Goal: Task Accomplishment & Management: Manage account settings

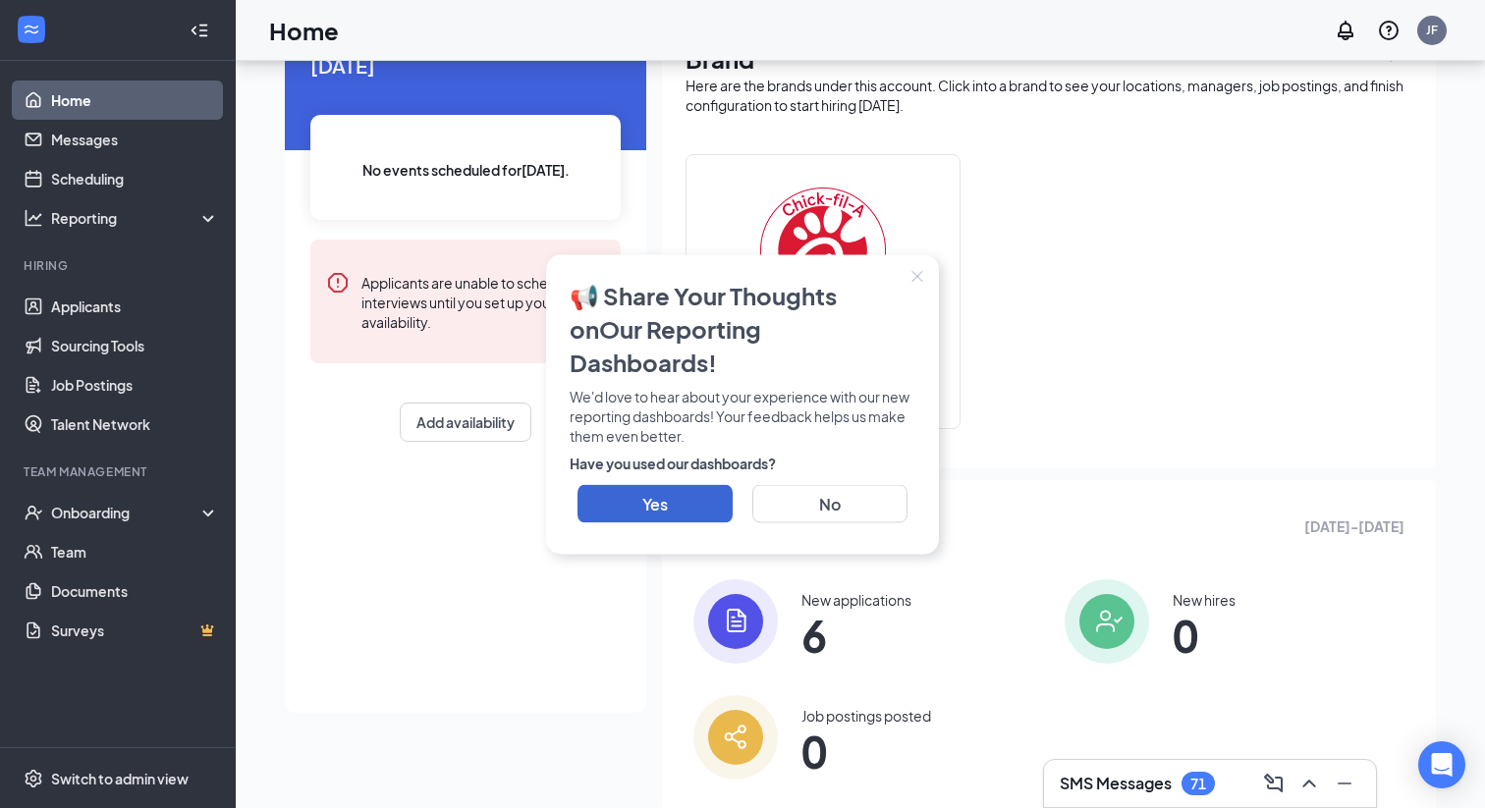
scroll to position [150, 0]
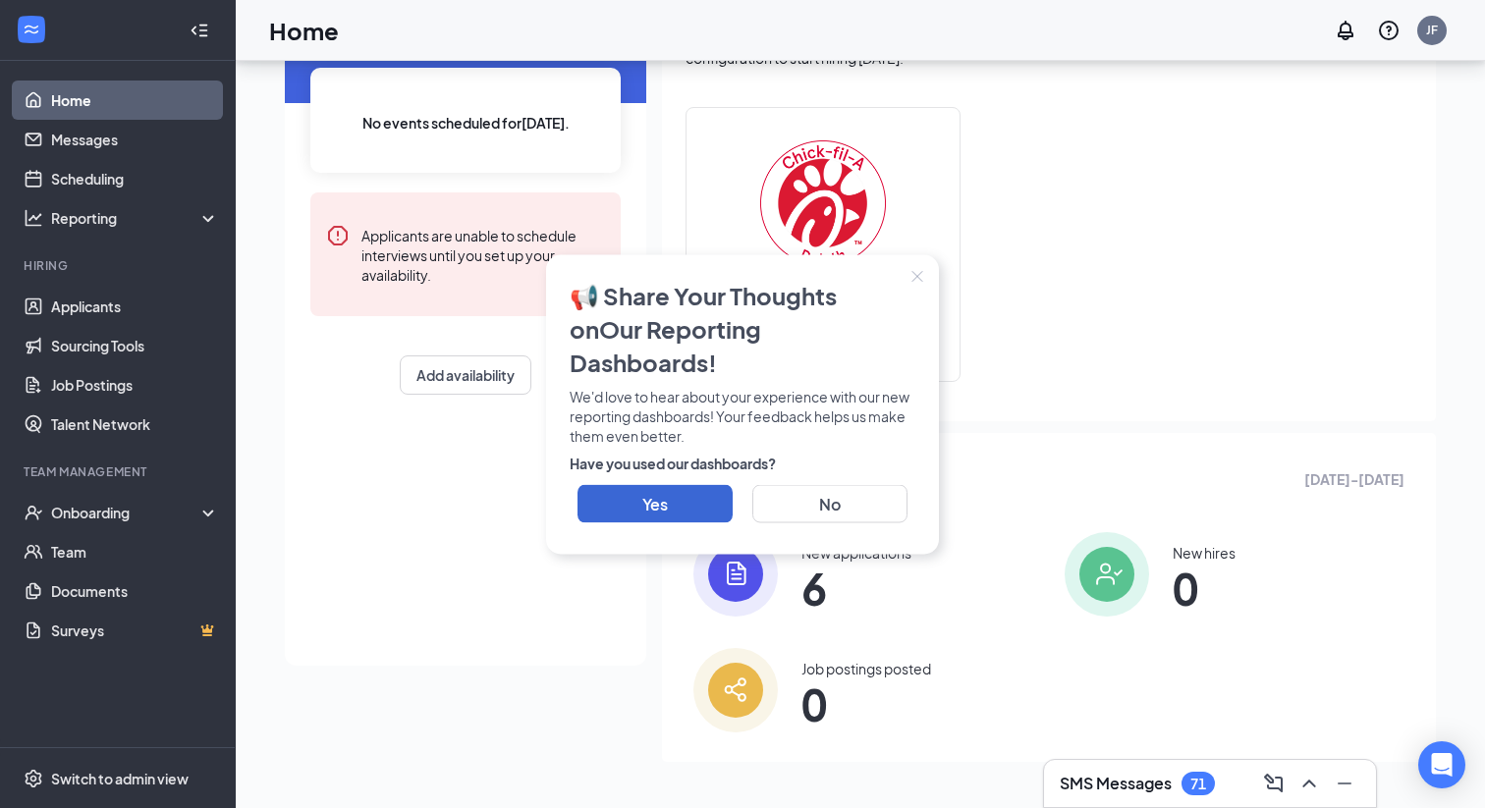
click at [839, 567] on div "New applications 6" at bounding box center [856, 574] width 110 height 63
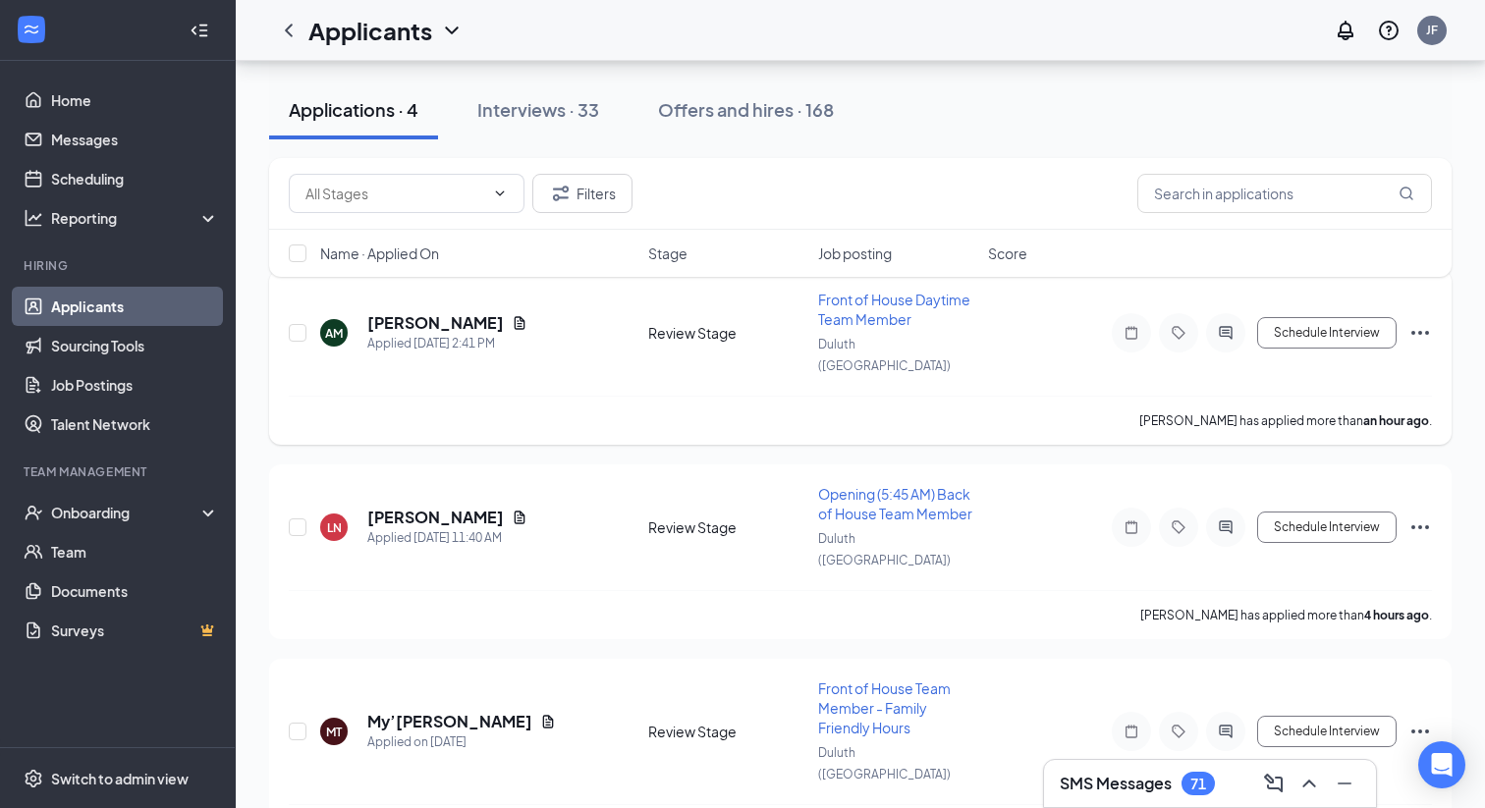
scroll to position [216, 0]
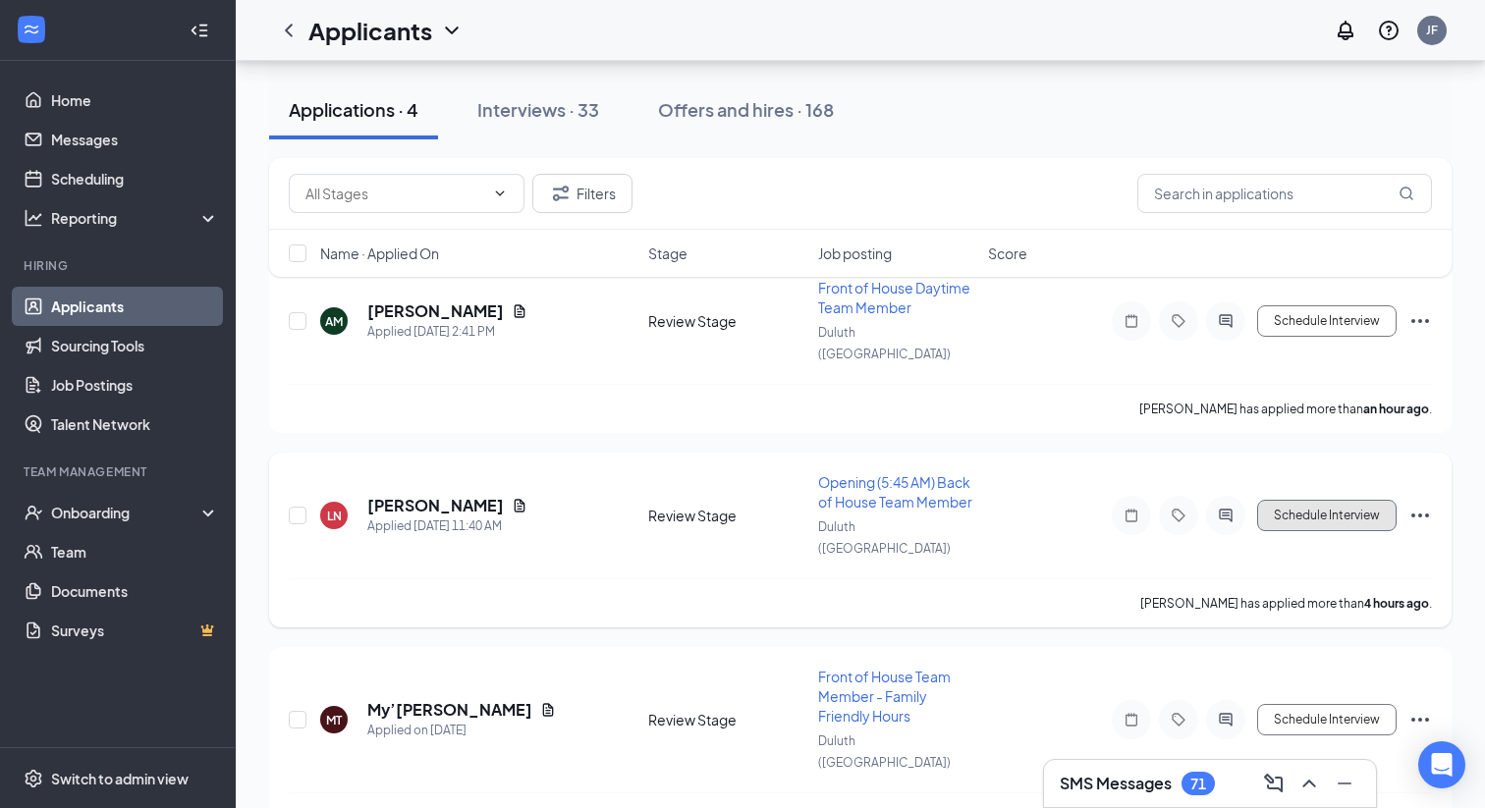
click at [1272, 500] on button "Schedule Interview" at bounding box center [1326, 515] width 139 height 31
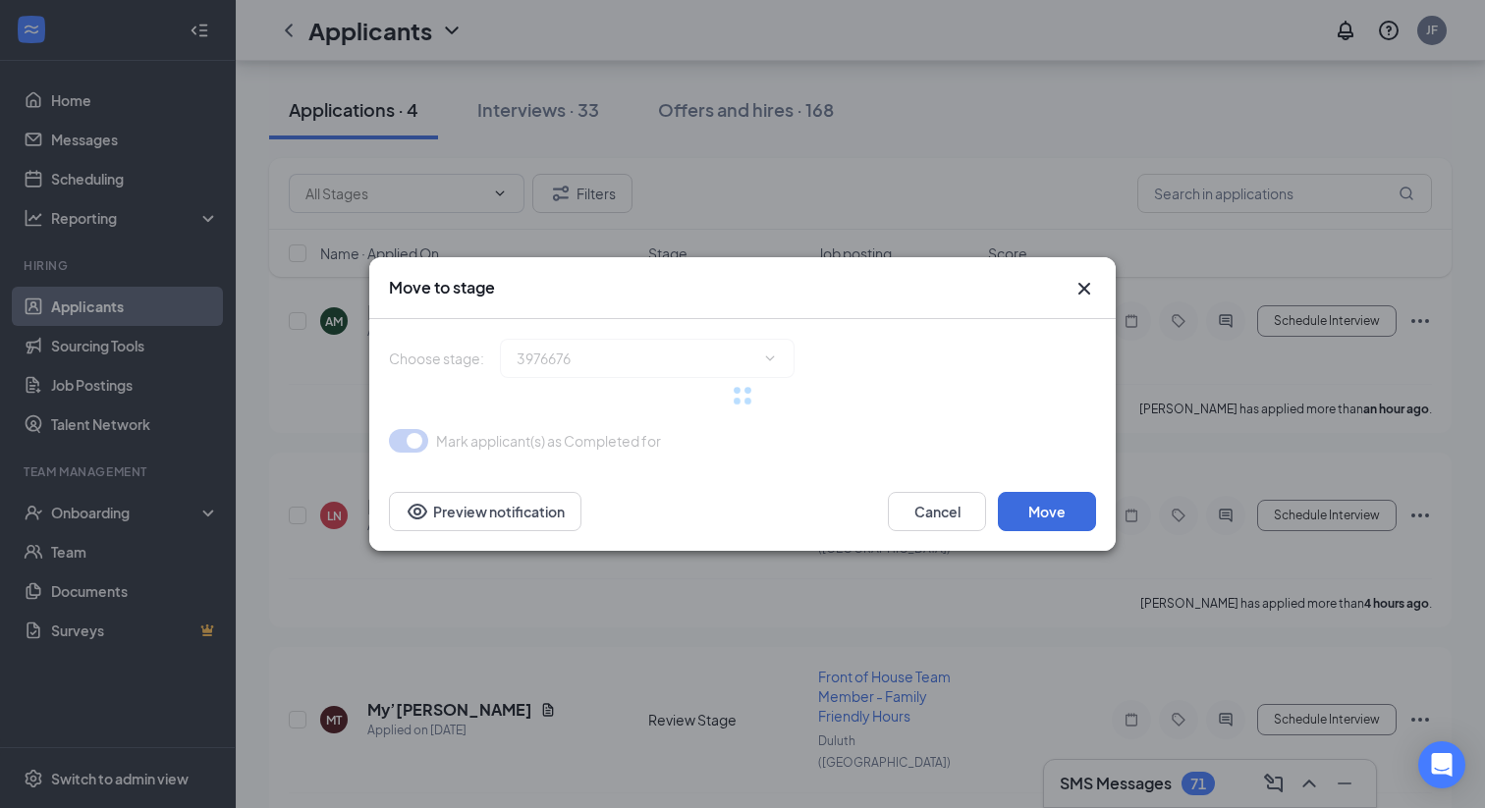
type input "Onsite Interview (next stage)"
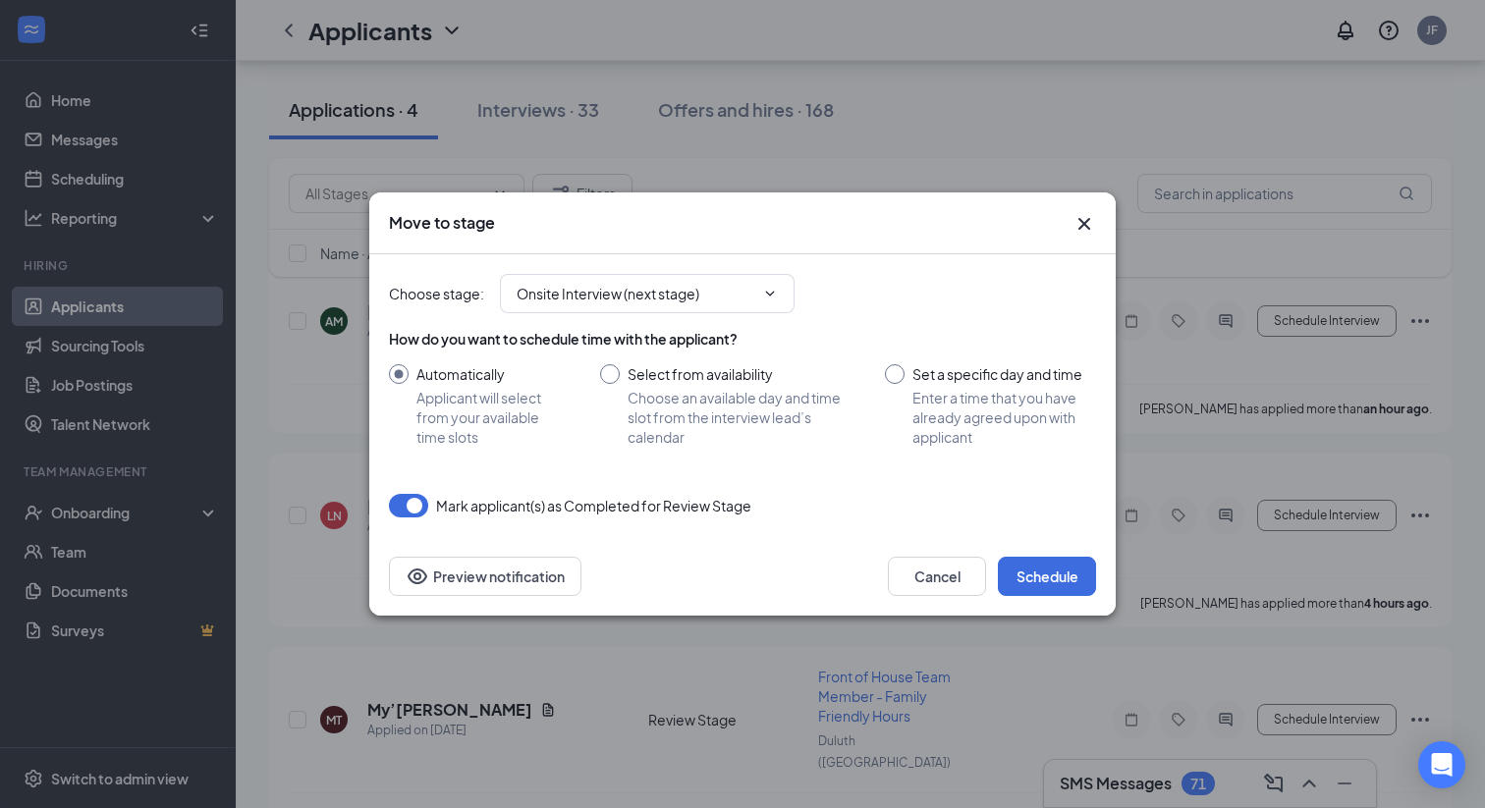
click at [1086, 229] on icon "Cross" at bounding box center [1084, 224] width 24 height 24
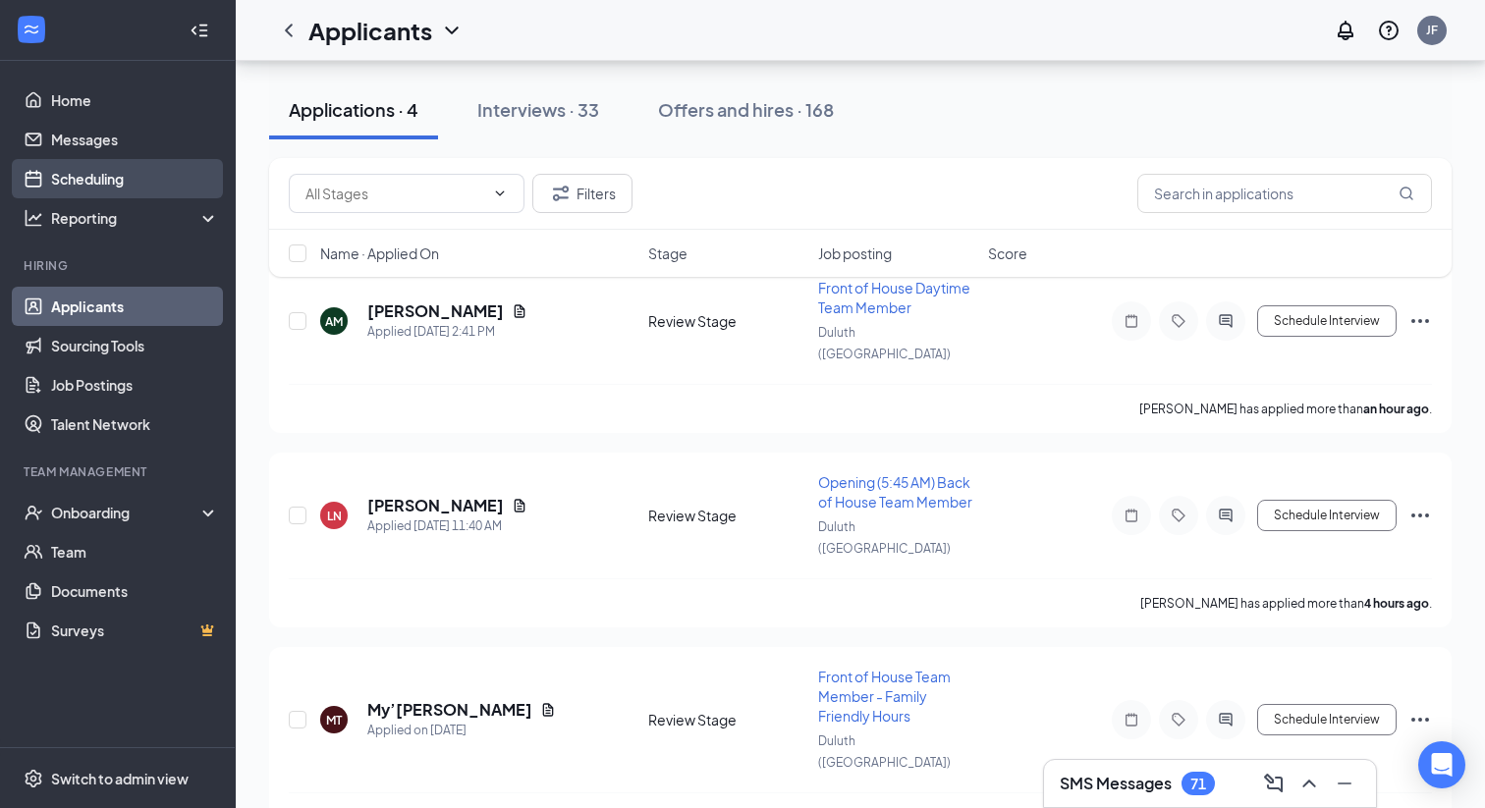
click at [87, 171] on link "Scheduling" at bounding box center [135, 178] width 168 height 39
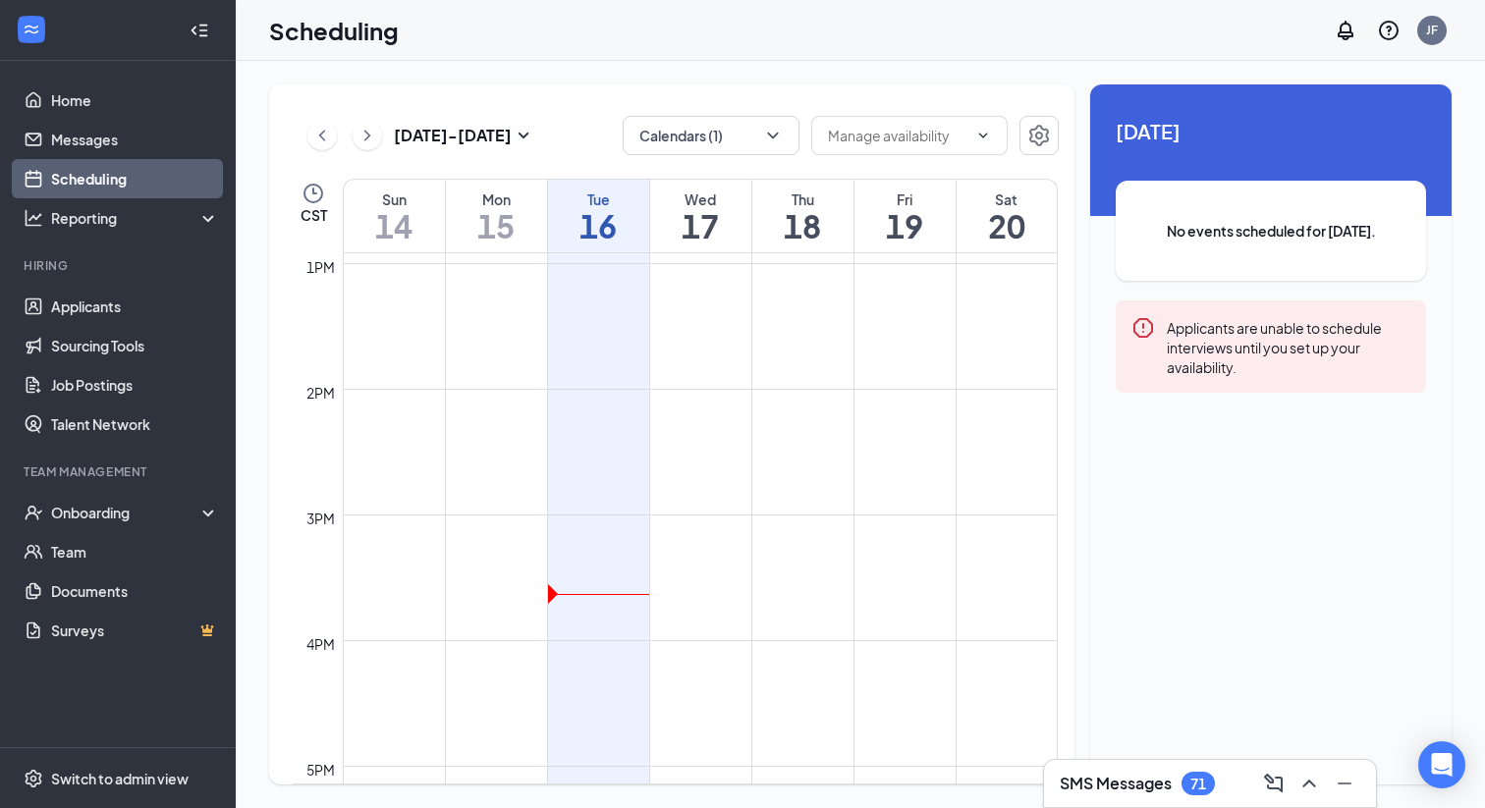
scroll to position [1634, 0]
click at [740, 135] on button "Calendars (1)" at bounding box center [711, 135] width 177 height 39
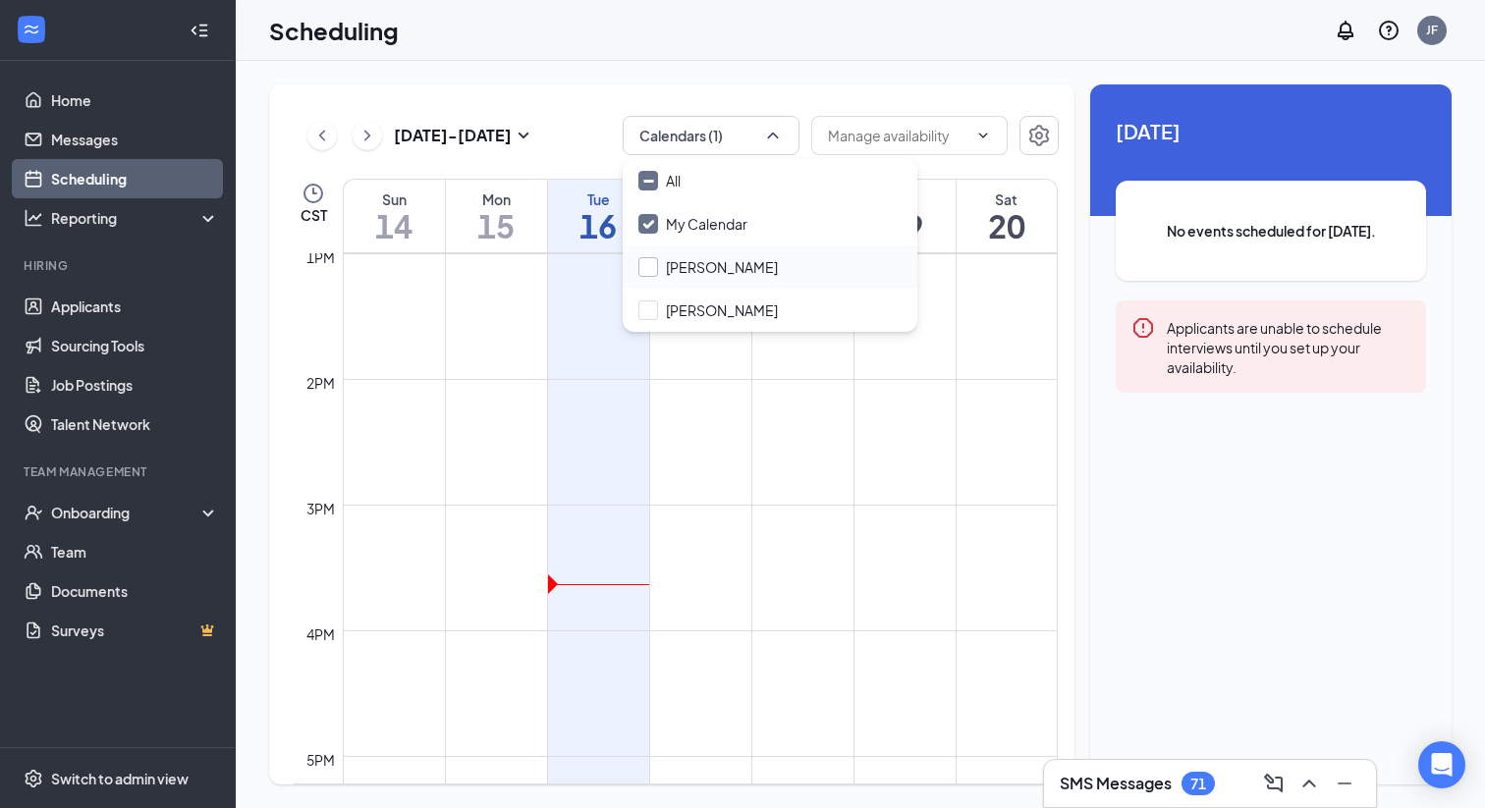
click at [702, 268] on input "[PERSON_NAME]" at bounding box center [707, 267] width 139 height 20
checkbox input "true"
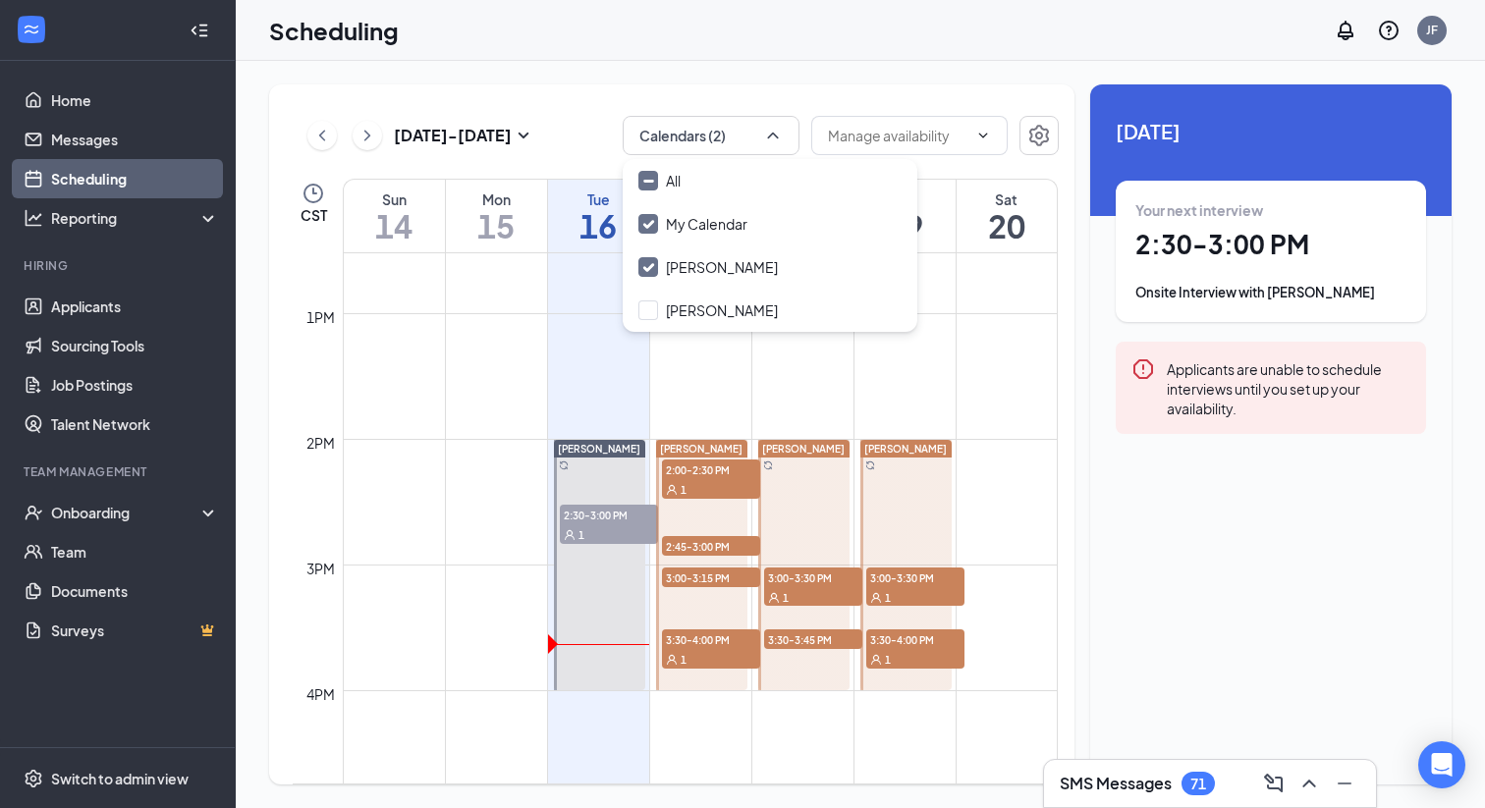
scroll to position [1563, 0]
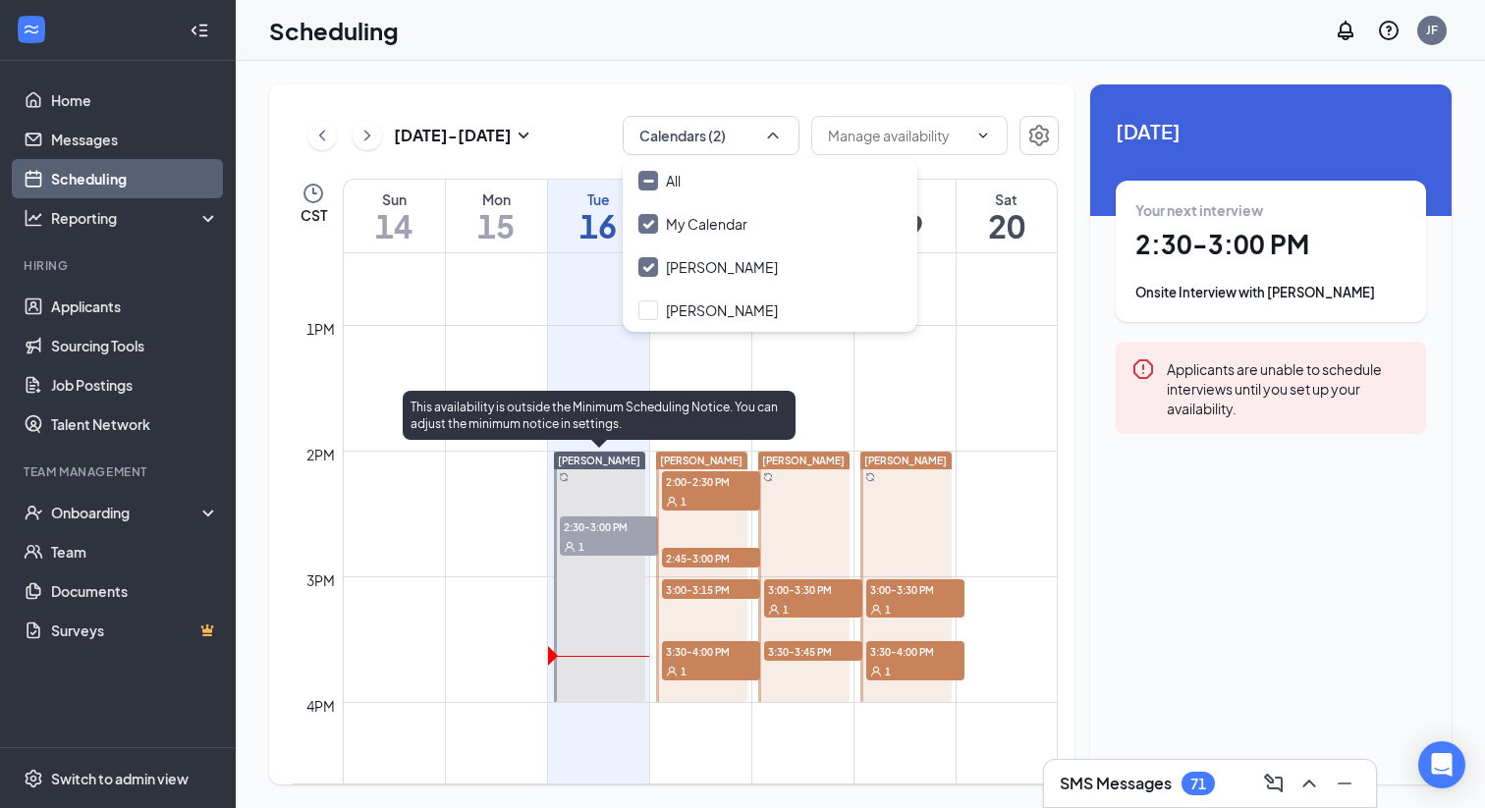
click at [592, 547] on div "1" at bounding box center [609, 546] width 98 height 20
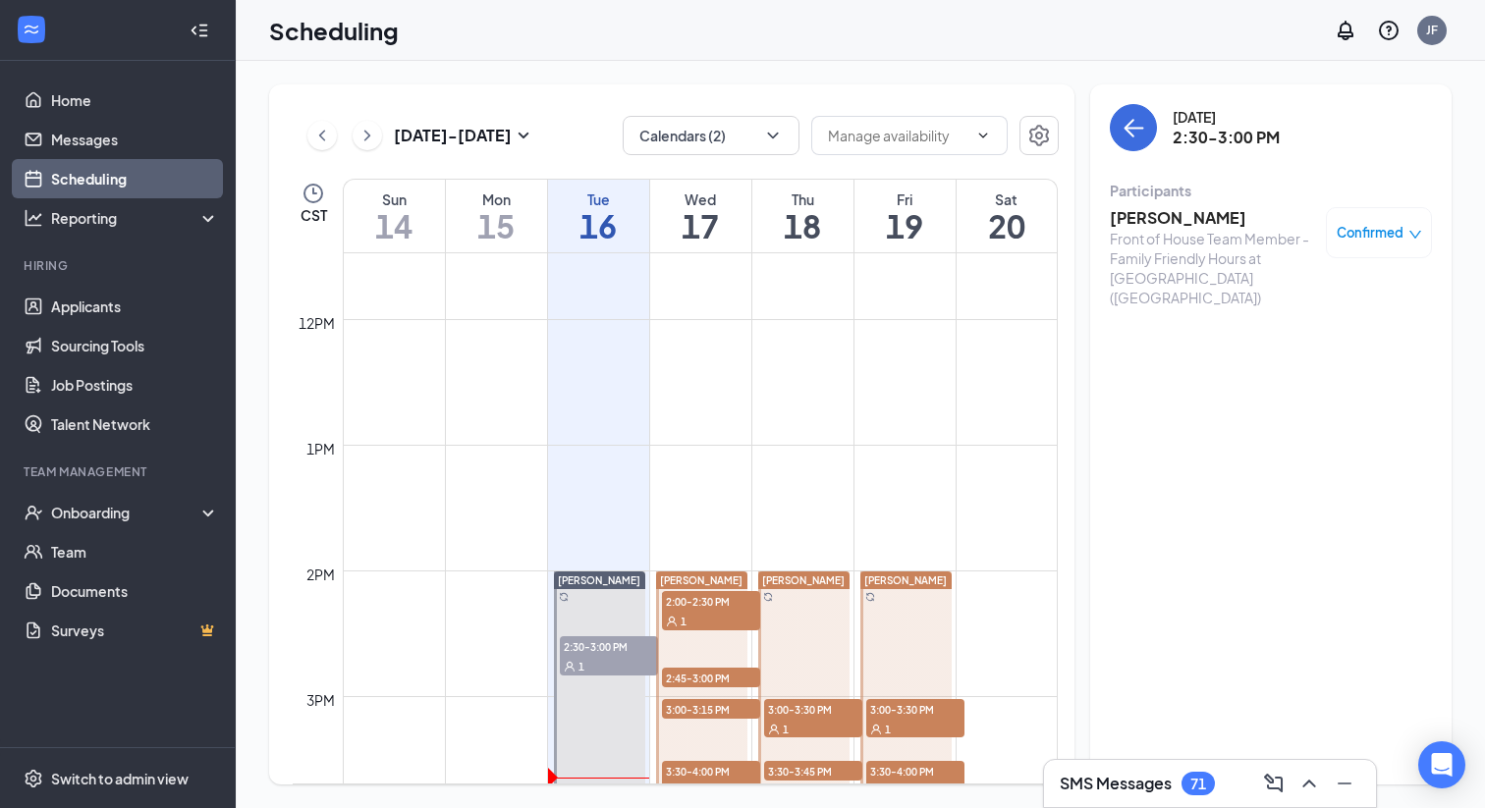
scroll to position [1430, 0]
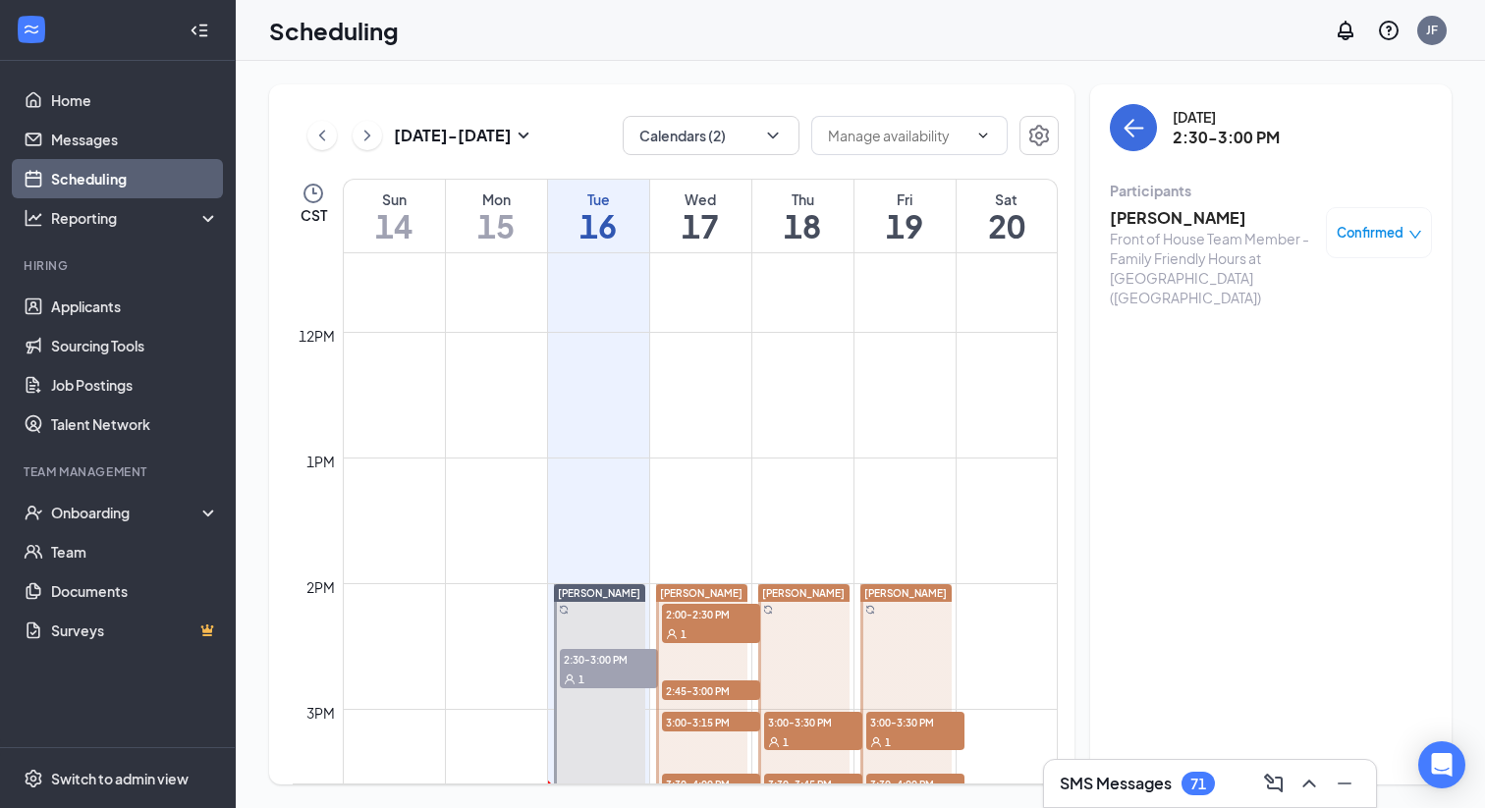
click at [708, 638] on div "1" at bounding box center [711, 634] width 98 height 20
click at [695, 699] on div "2:45-3:00 PM 1" at bounding box center [711, 691] width 102 height 24
click at [684, 717] on span "3:00-3:15 PM" at bounding box center [711, 722] width 98 height 20
click at [708, 691] on span "2:45-3:00 PM" at bounding box center [711, 691] width 98 height 20
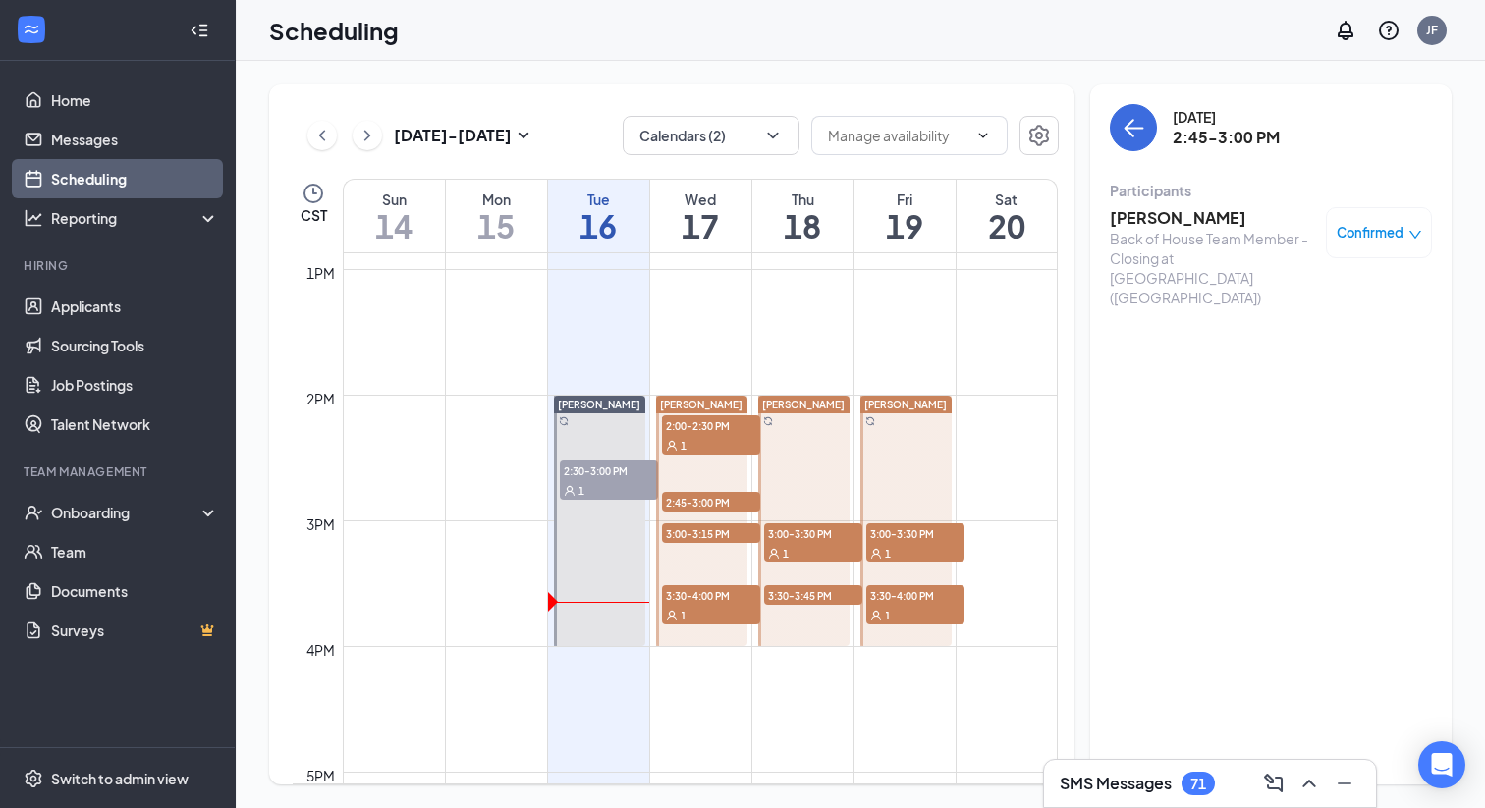
scroll to position [1625, 0]
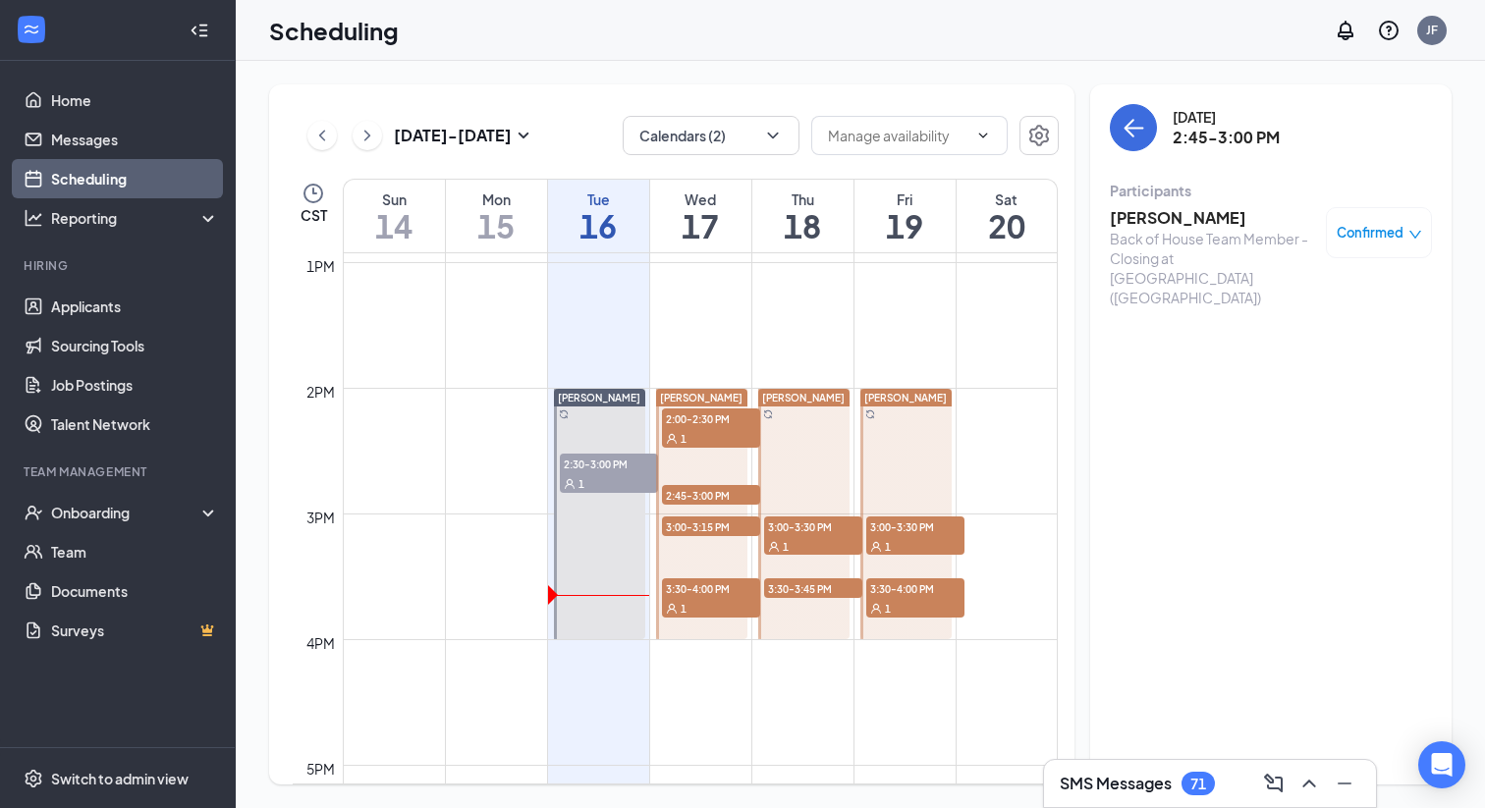
click at [674, 603] on icon "User" at bounding box center [672, 609] width 12 height 12
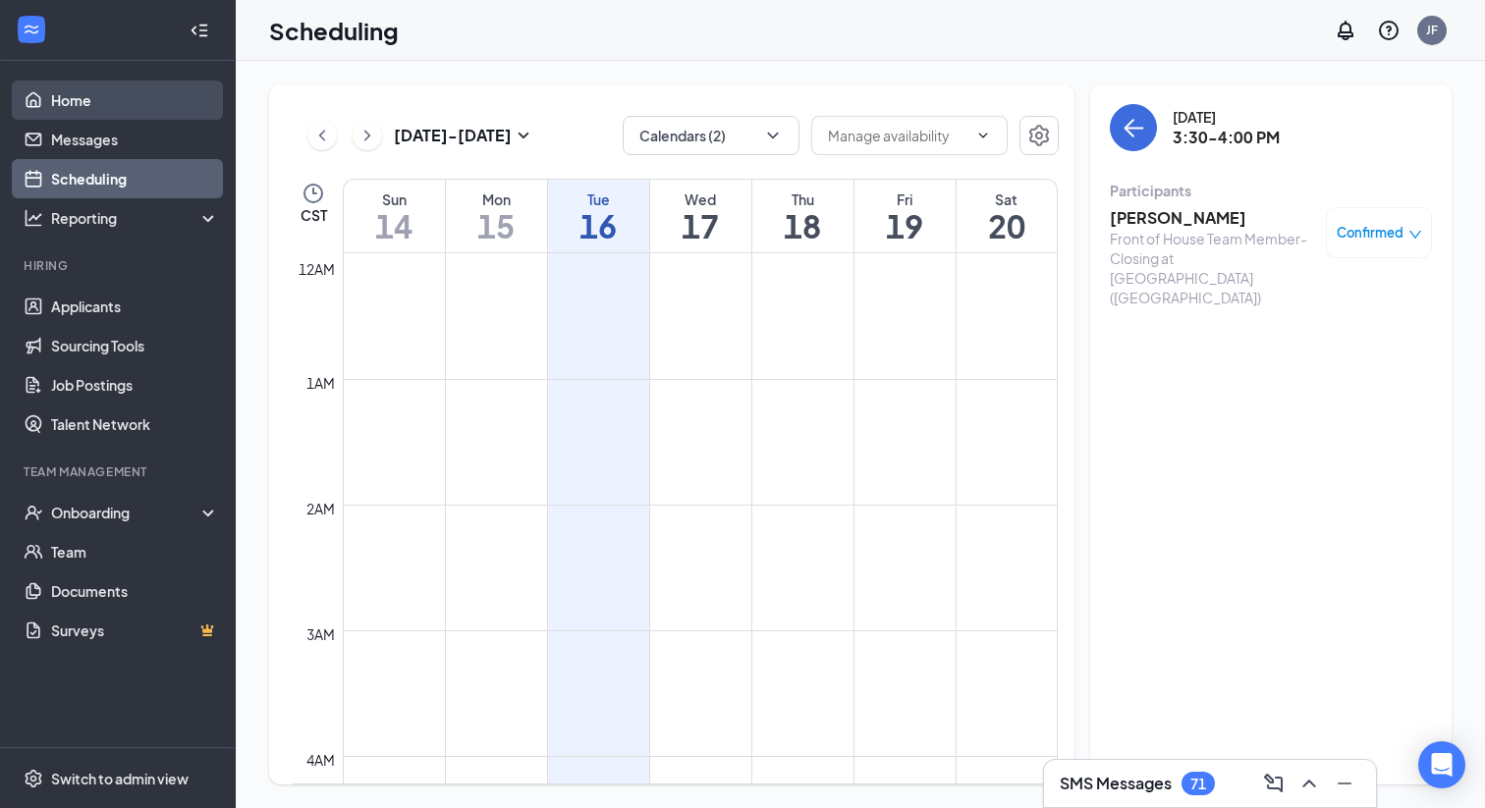
click at [99, 102] on link "Home" at bounding box center [135, 100] width 168 height 39
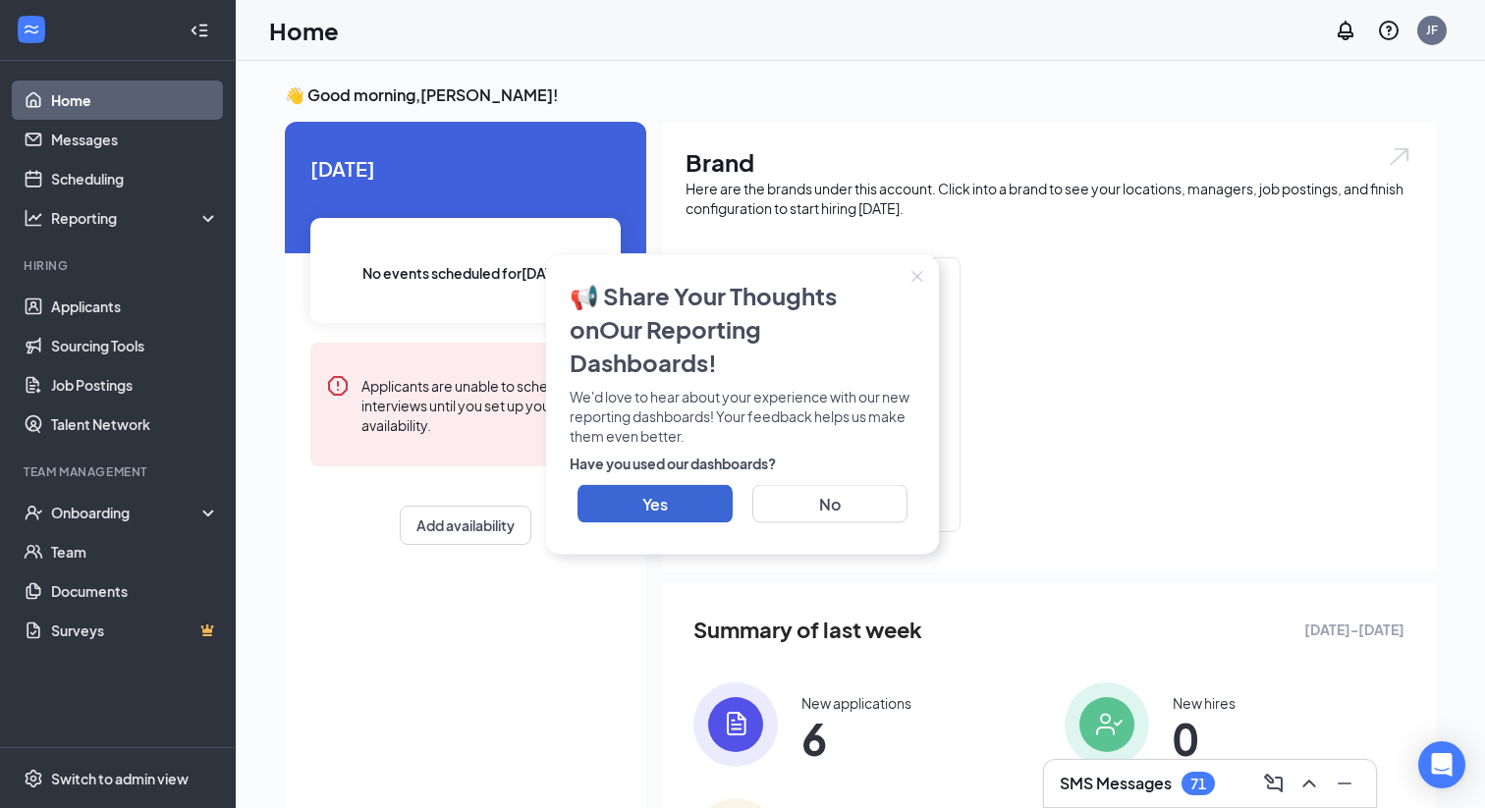
click at [918, 282] on icon "Close" at bounding box center [917, 276] width 12 height 12
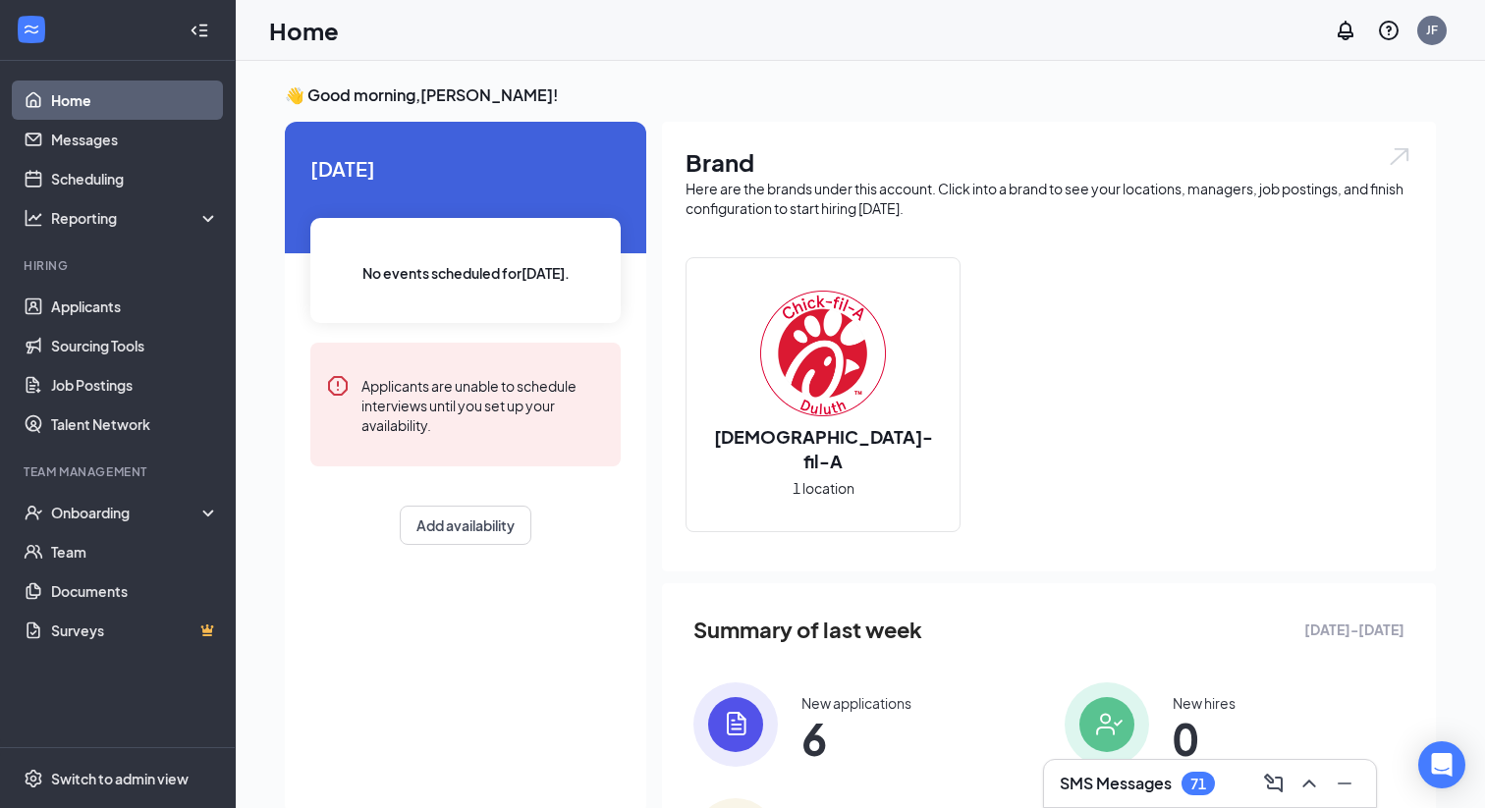
click at [872, 701] on div "New applications" at bounding box center [856, 703] width 110 height 20
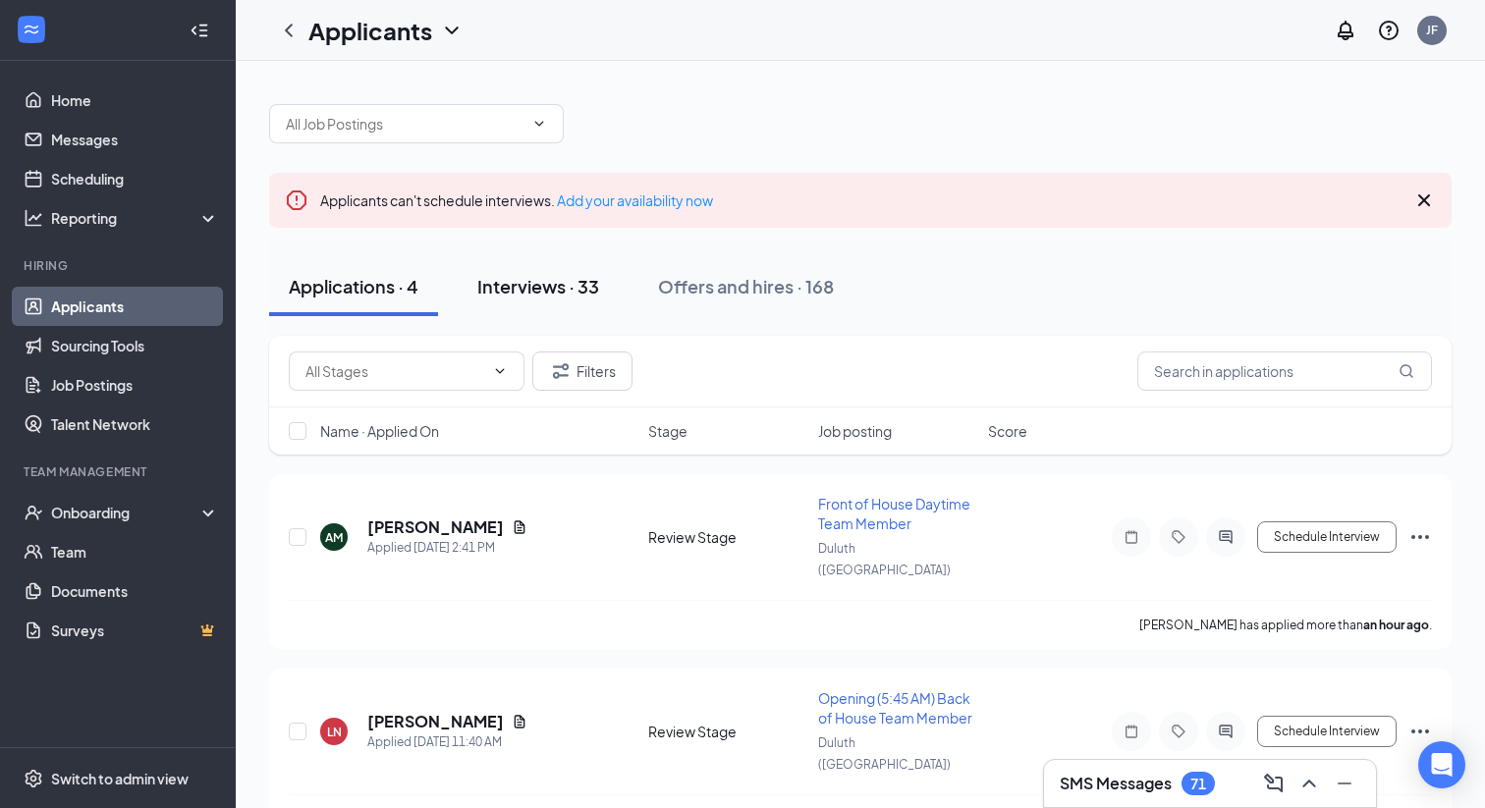
click at [573, 288] on div "Interviews · 33" at bounding box center [538, 286] width 122 height 25
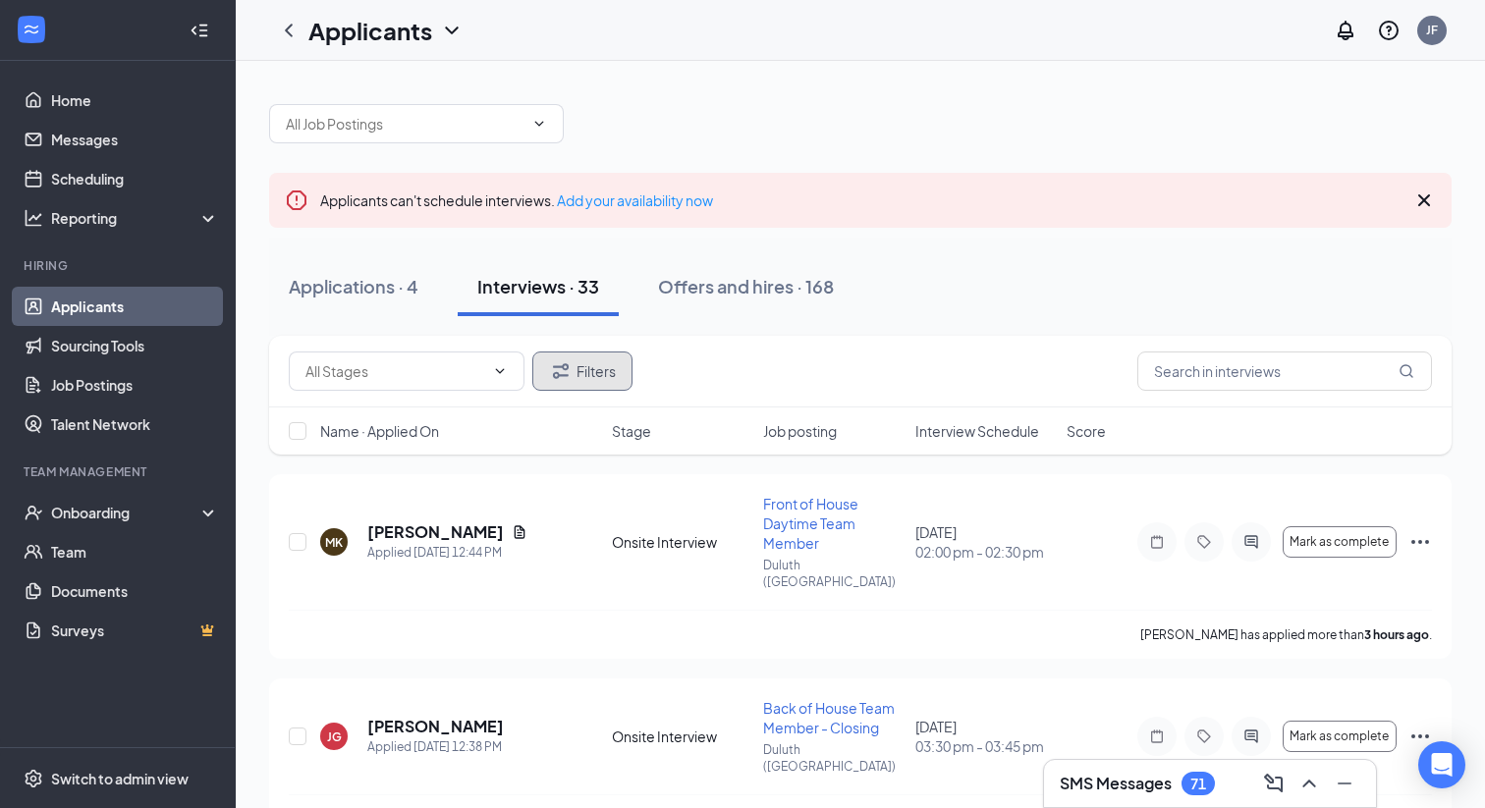
click at [577, 377] on button "Filters" at bounding box center [582, 371] width 100 height 39
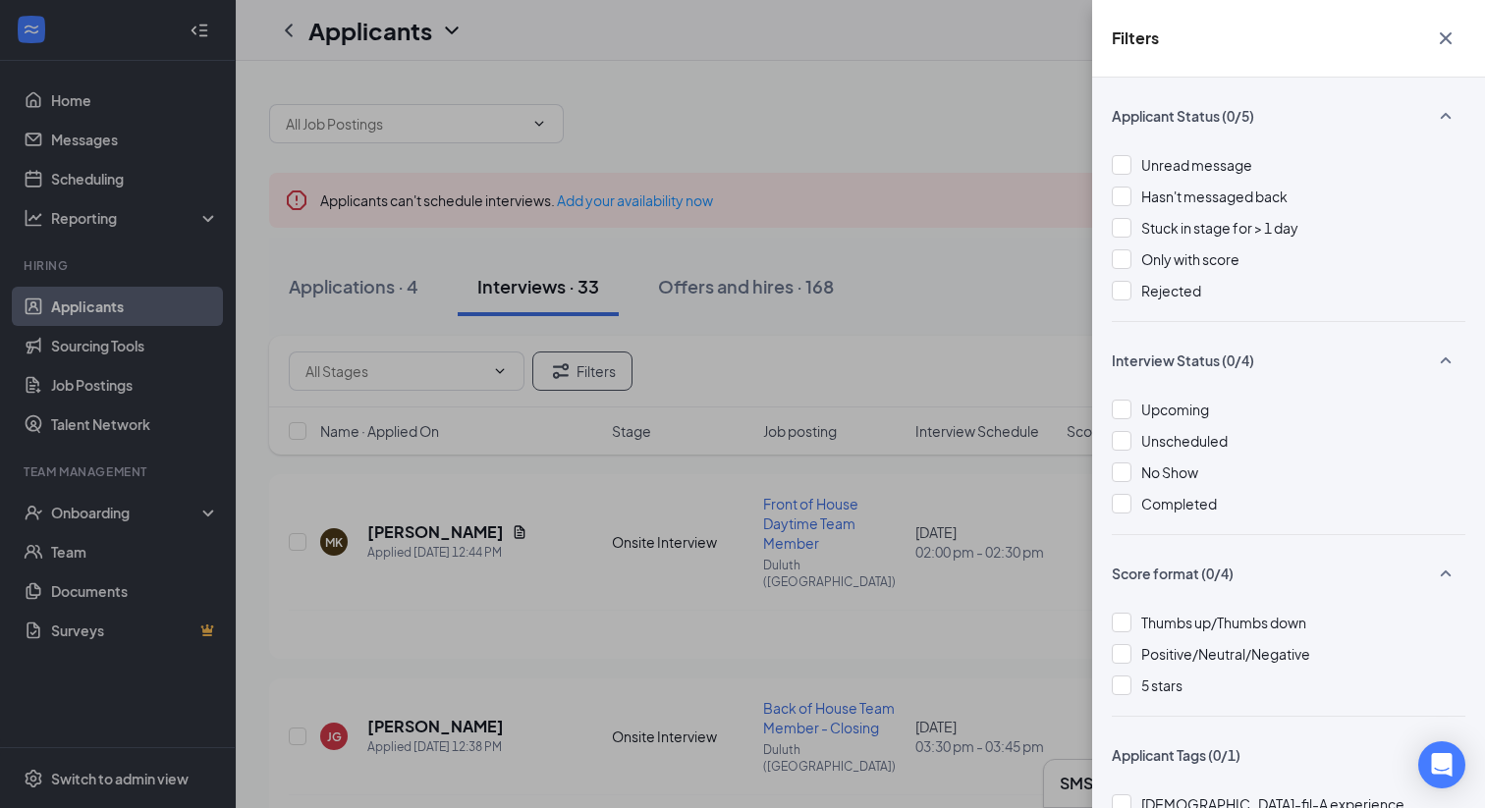
click at [1441, 45] on icon "Cross" at bounding box center [1446, 39] width 24 height 24
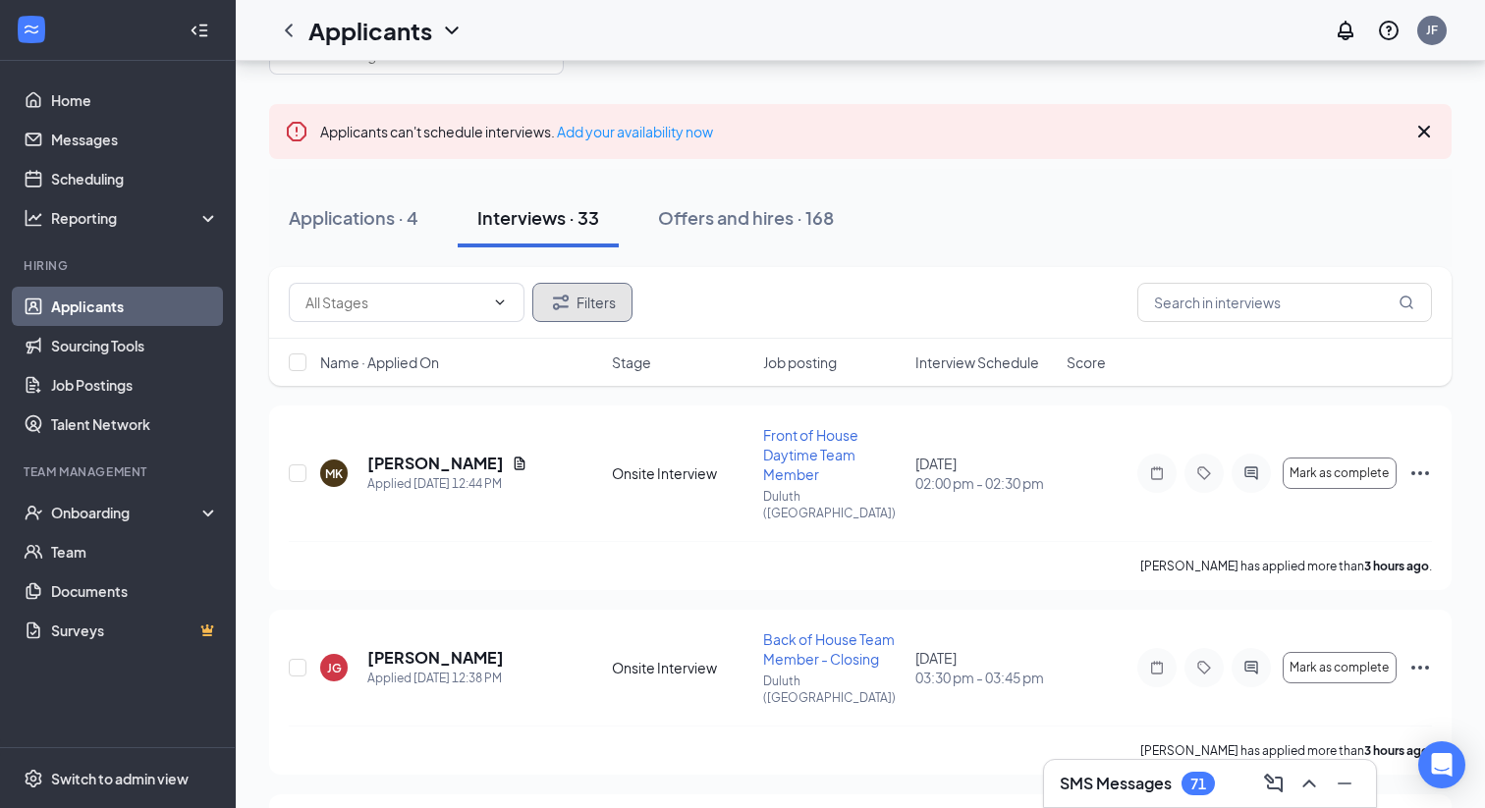
scroll to position [45, 0]
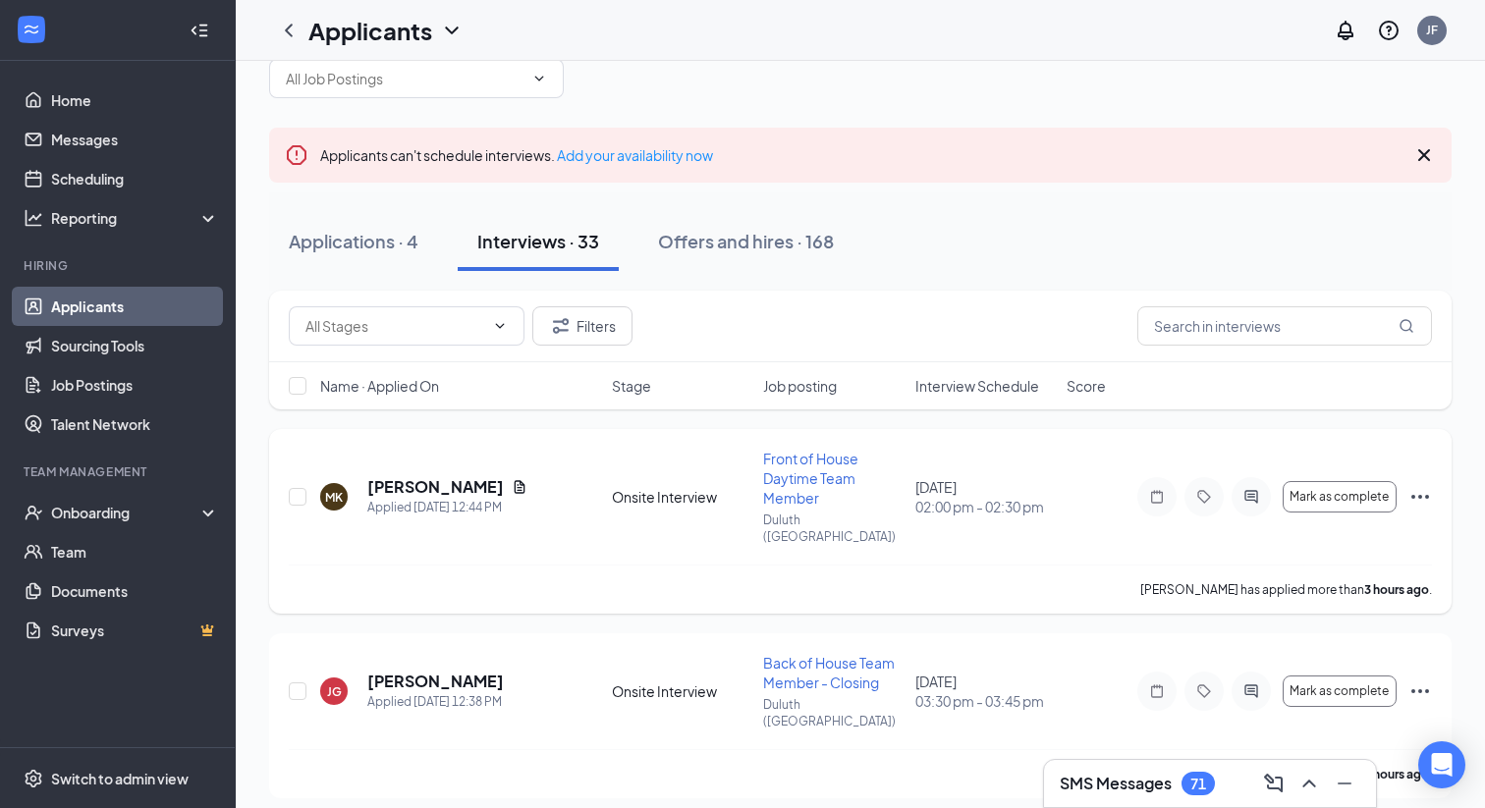
click at [1421, 491] on icon "Ellipses" at bounding box center [1420, 497] width 24 height 24
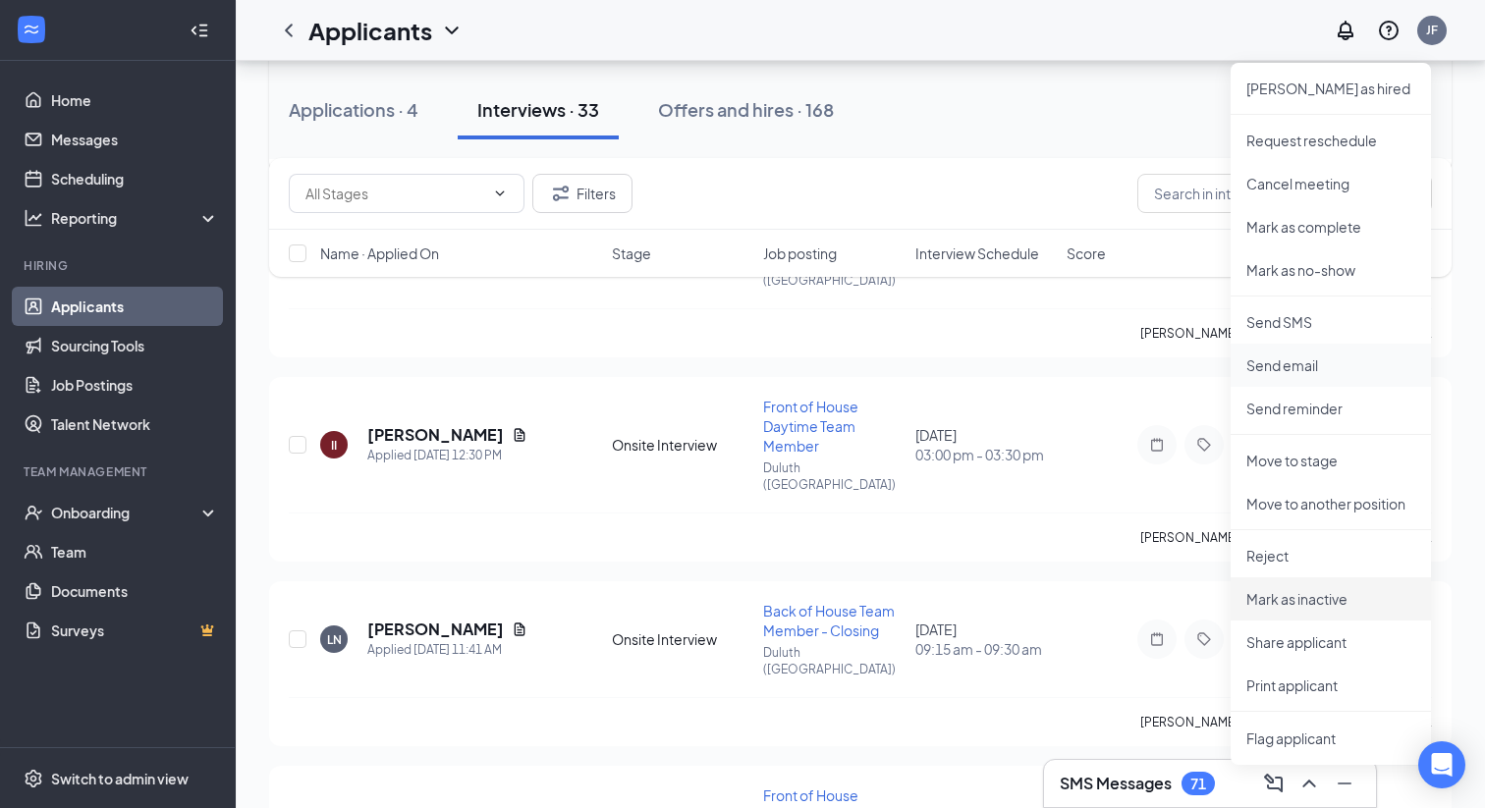
scroll to position [490, 0]
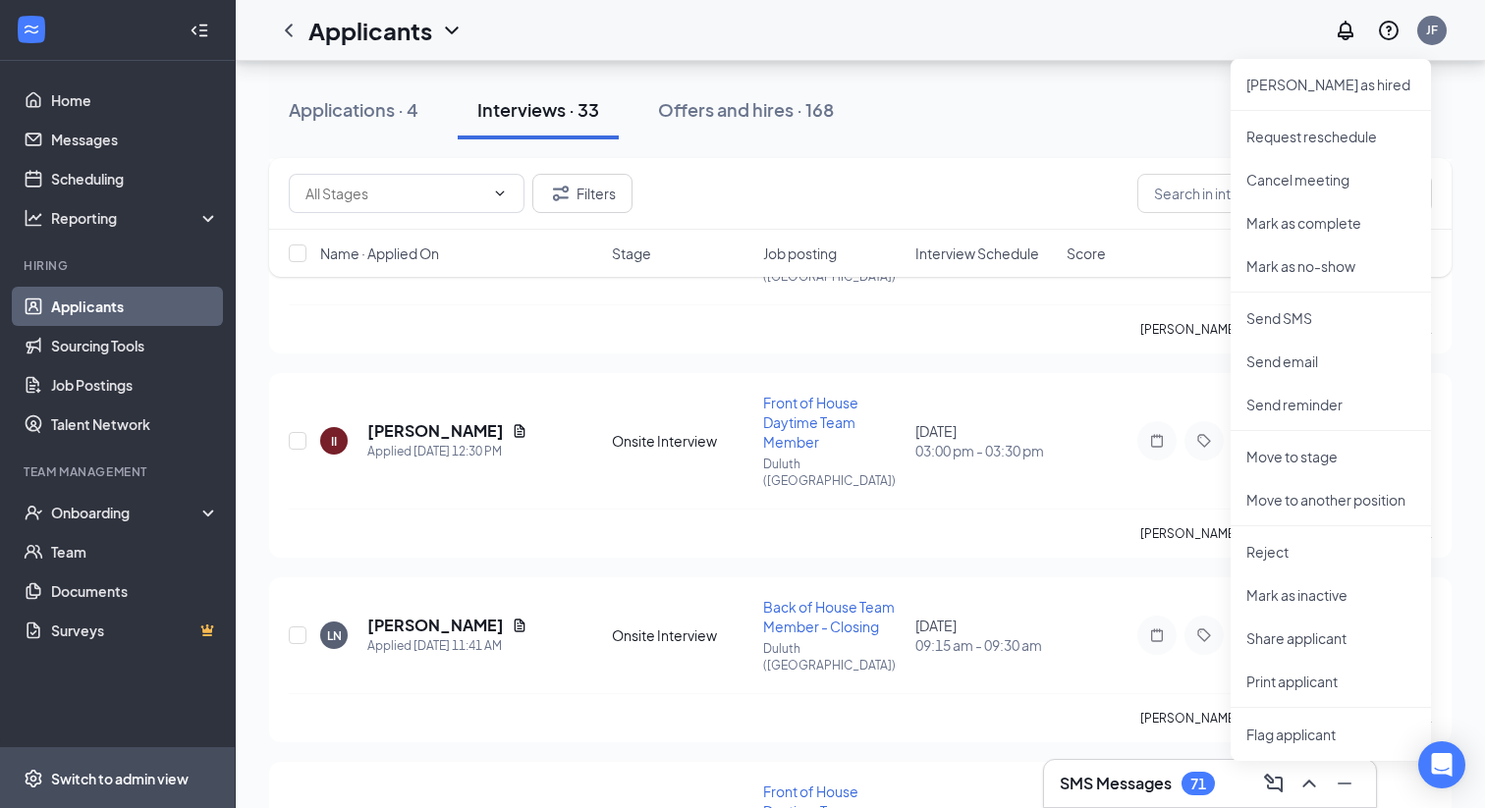
click at [120, 786] on div "Switch to admin view" at bounding box center [119, 779] width 137 height 20
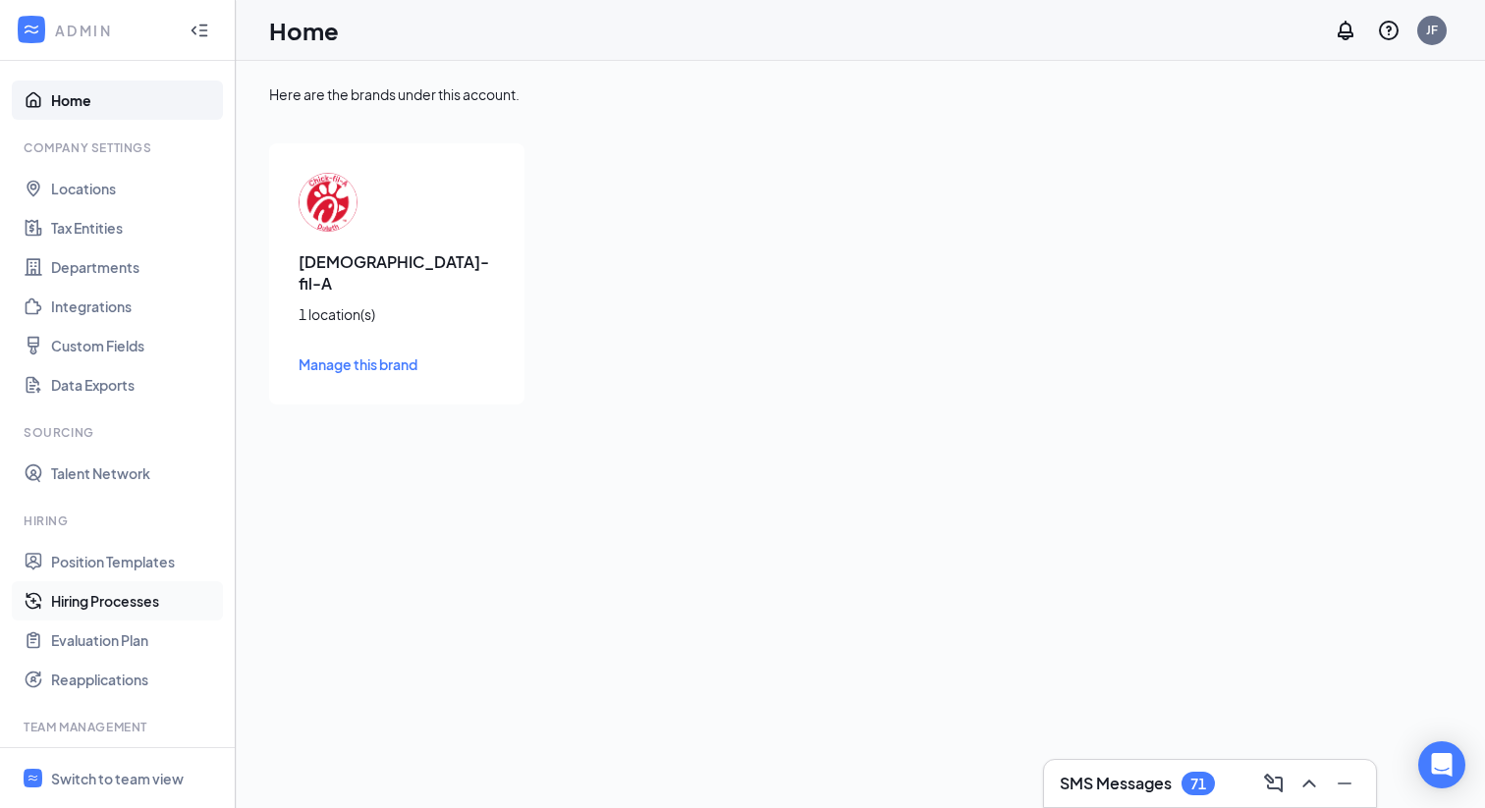
click at [143, 604] on link "Hiring Processes" at bounding box center [135, 600] width 168 height 39
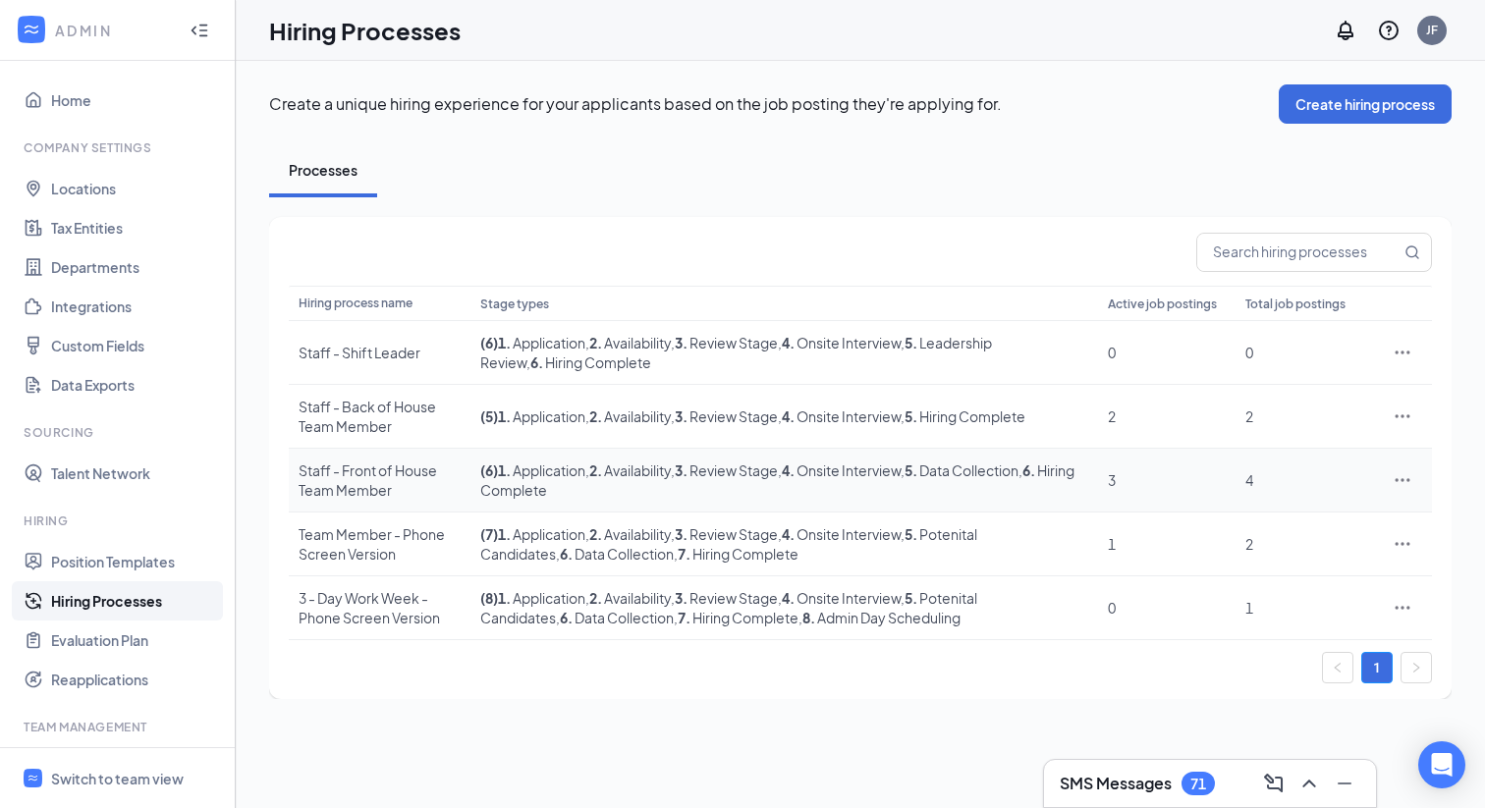
click at [361, 472] on div "Staff - Front of House Team Member" at bounding box center [380, 480] width 162 height 39
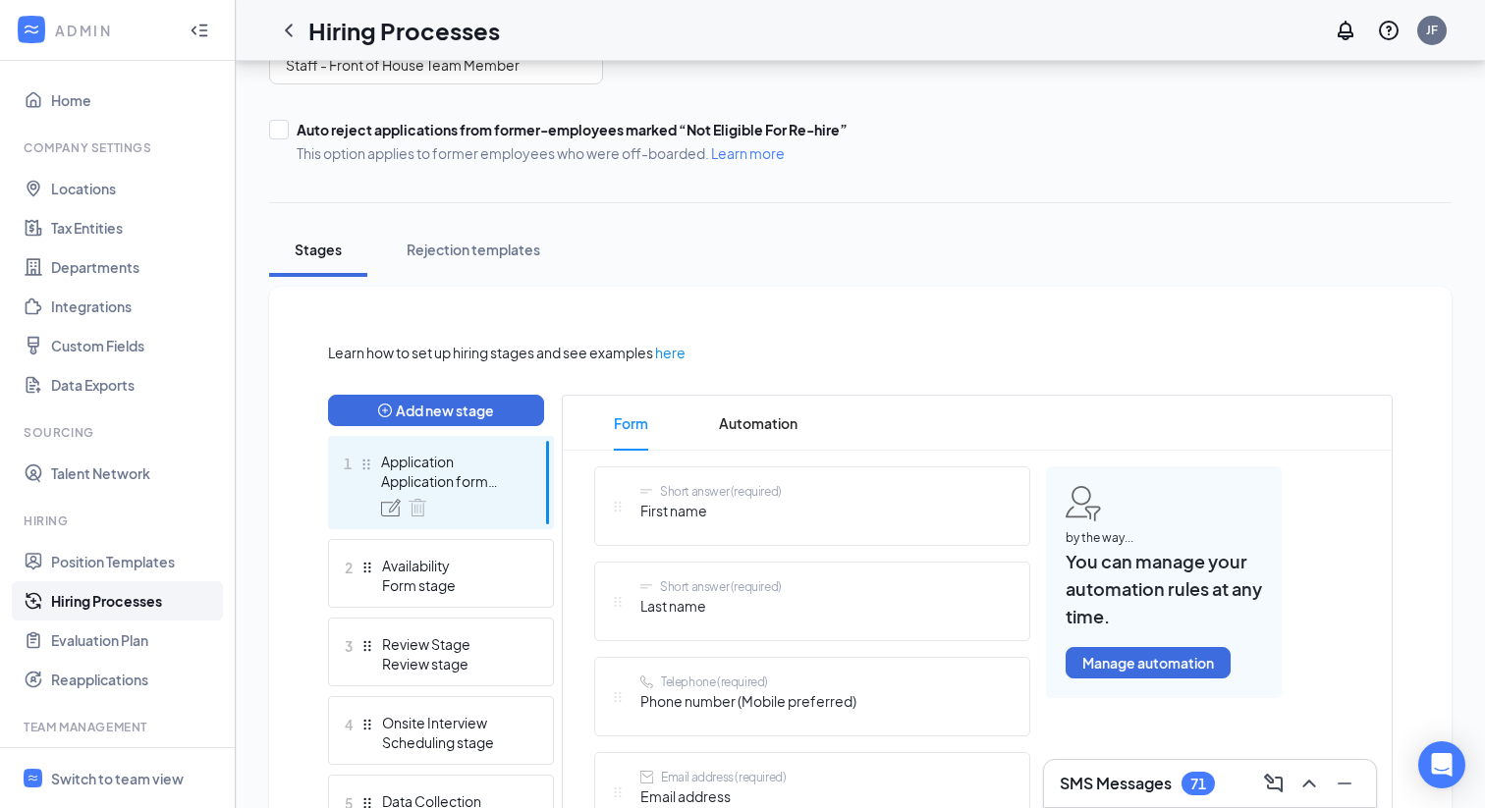
scroll to position [204, 0]
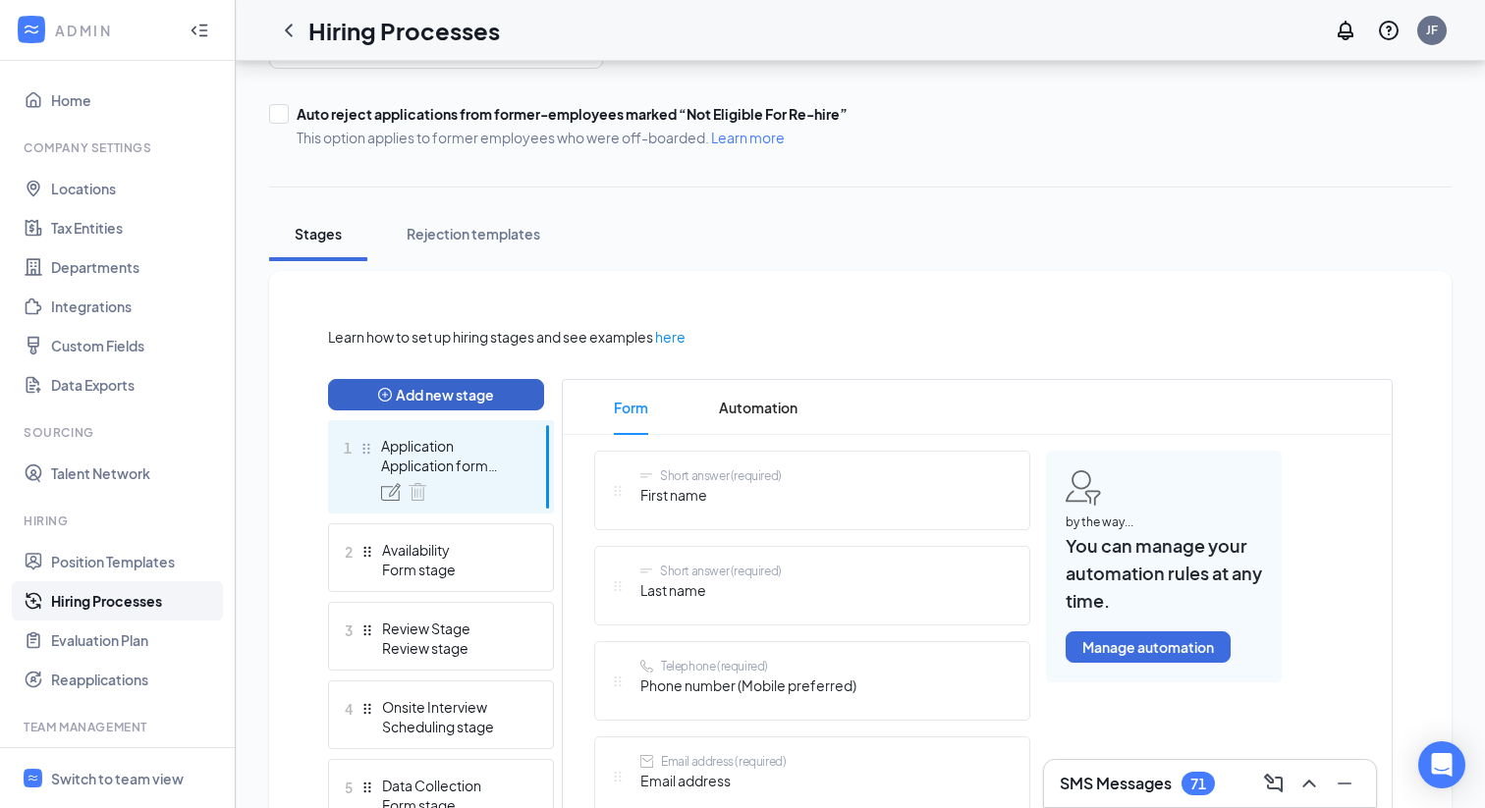
click at [464, 401] on button "Add new stage" at bounding box center [436, 394] width 216 height 31
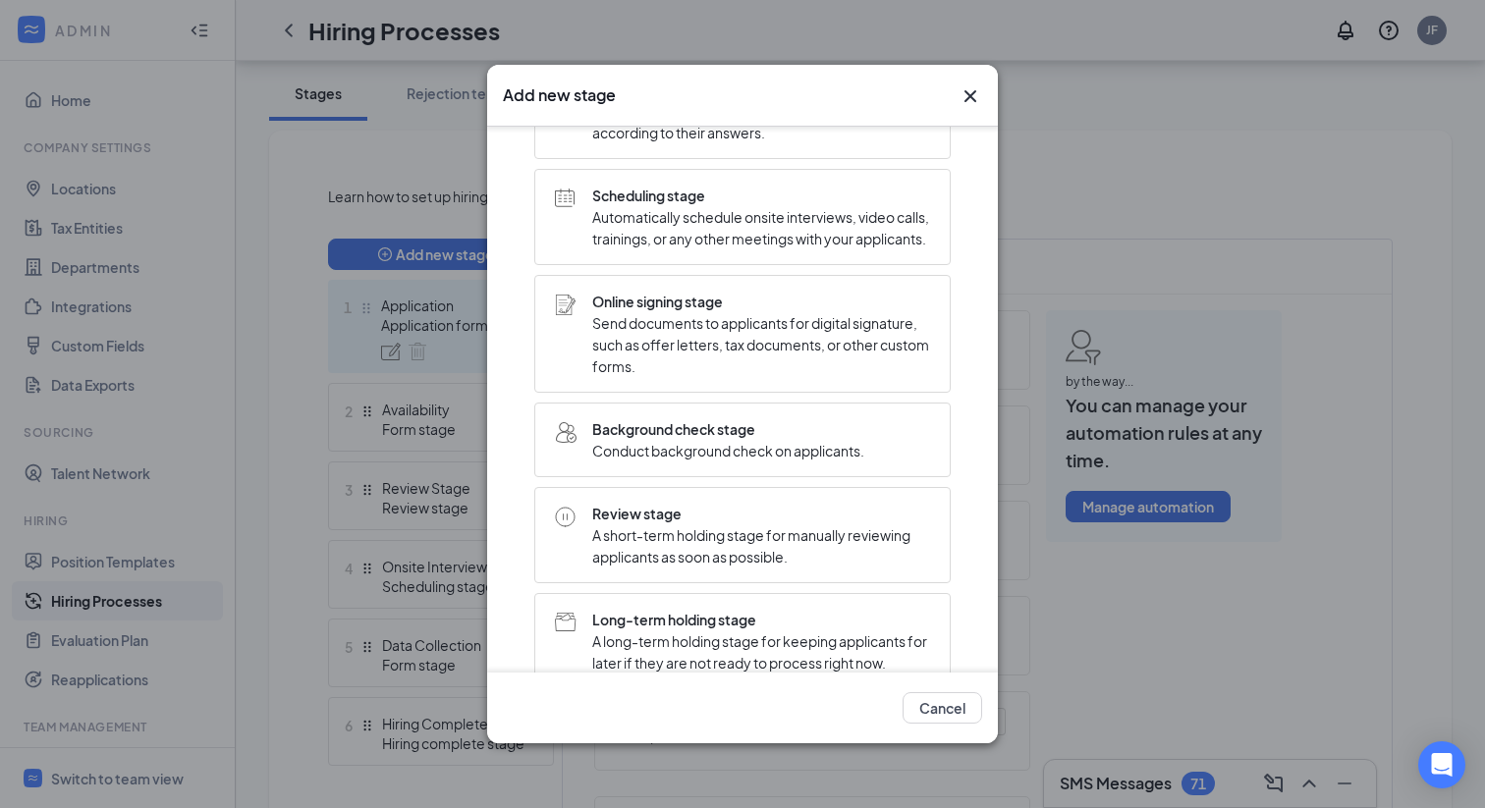
scroll to position [0, 0]
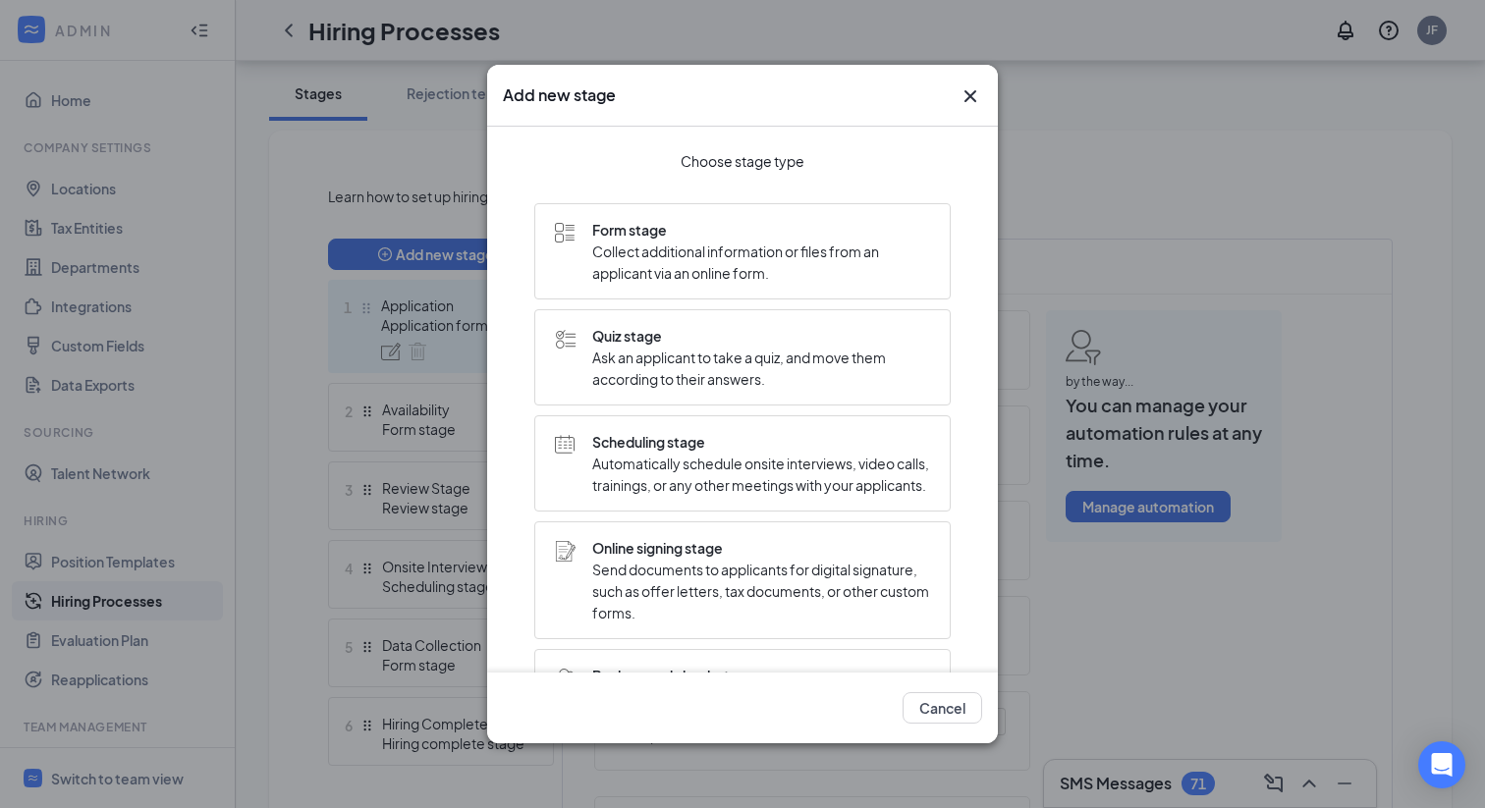
click at [833, 496] on span "Automatically schedule onsite interviews, video calls, trainings, or any other …" at bounding box center [761, 474] width 338 height 43
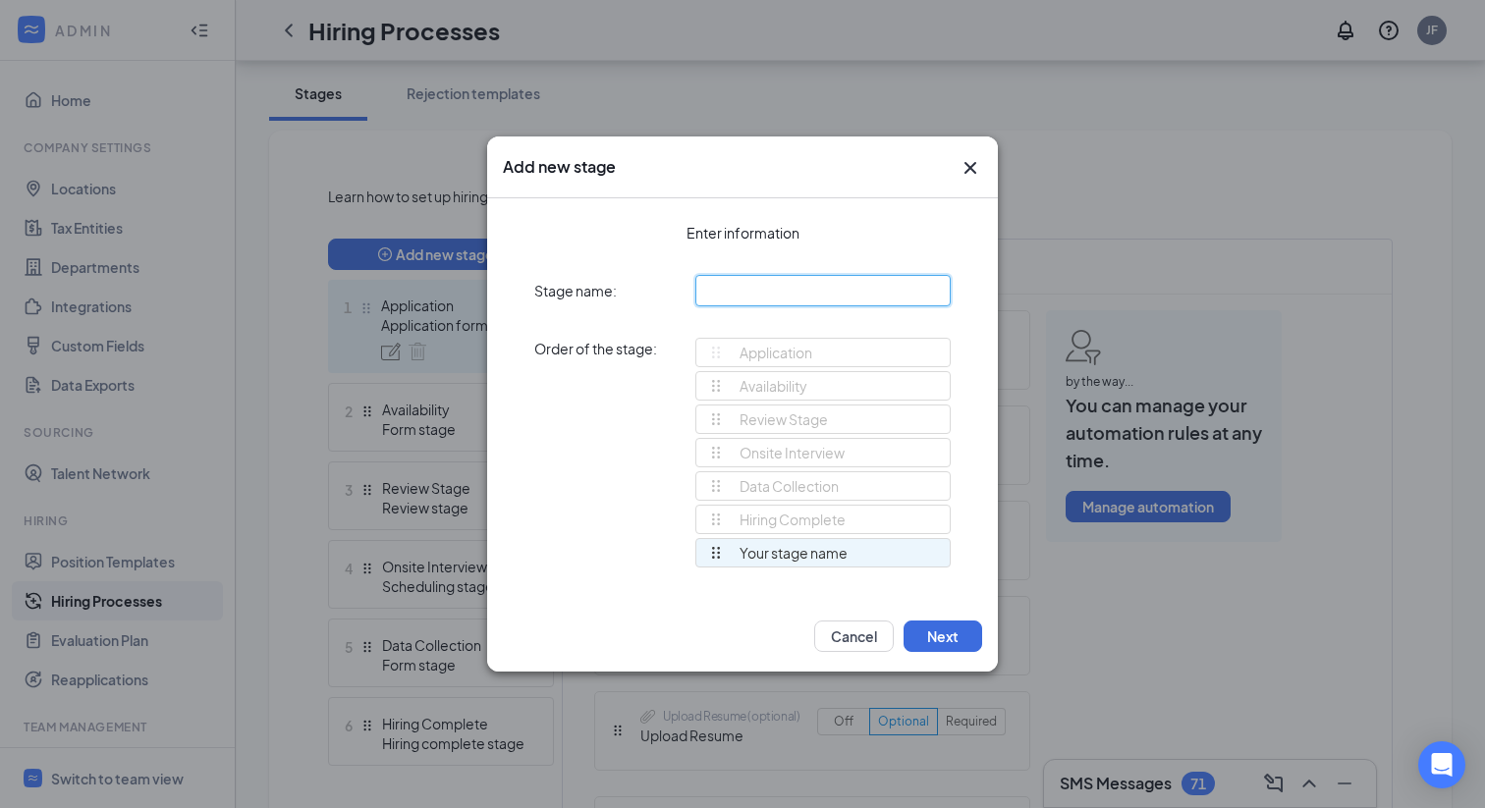
click at [732, 294] on input "text" at bounding box center [822, 290] width 255 height 31
type input "p"
type input "Phone Interview"
drag, startPoint x: 709, startPoint y: 561, endPoint x: 718, endPoint y: 533, distance: 28.9
click at [718, 532] on ul "Availability Review Stage Onsite Interview Data Collection Hiring Complete Phon…" at bounding box center [822, 471] width 255 height 200
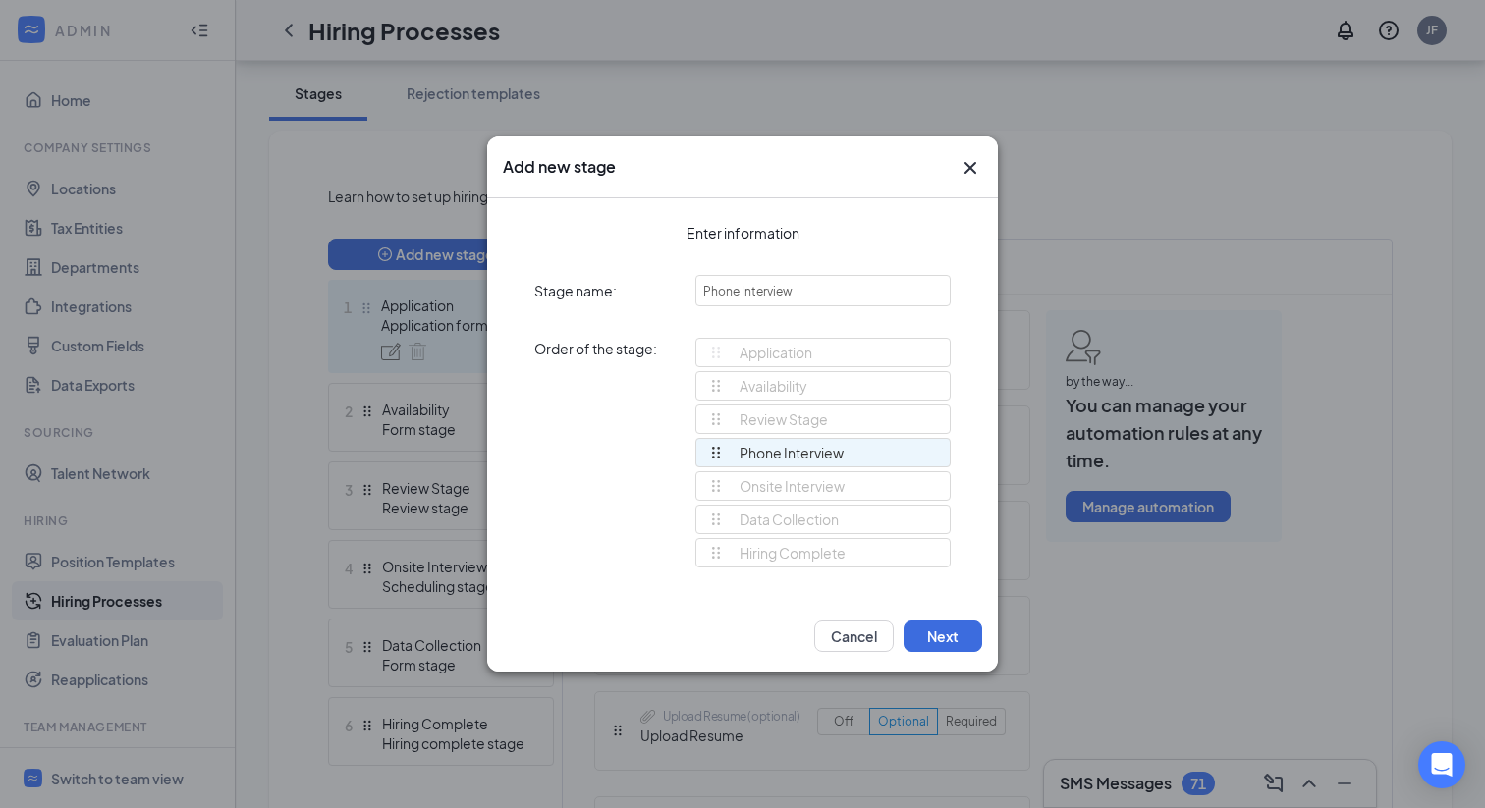
drag, startPoint x: 712, startPoint y: 556, endPoint x: 712, endPoint y: 460, distance: 96.2
click at [712, 460] on div "Application Availability Review Stage Onsite Interview Data Collection Hiring C…" at bounding box center [822, 461] width 255 height 247
click at [952, 644] on button "Next" at bounding box center [943, 636] width 79 height 31
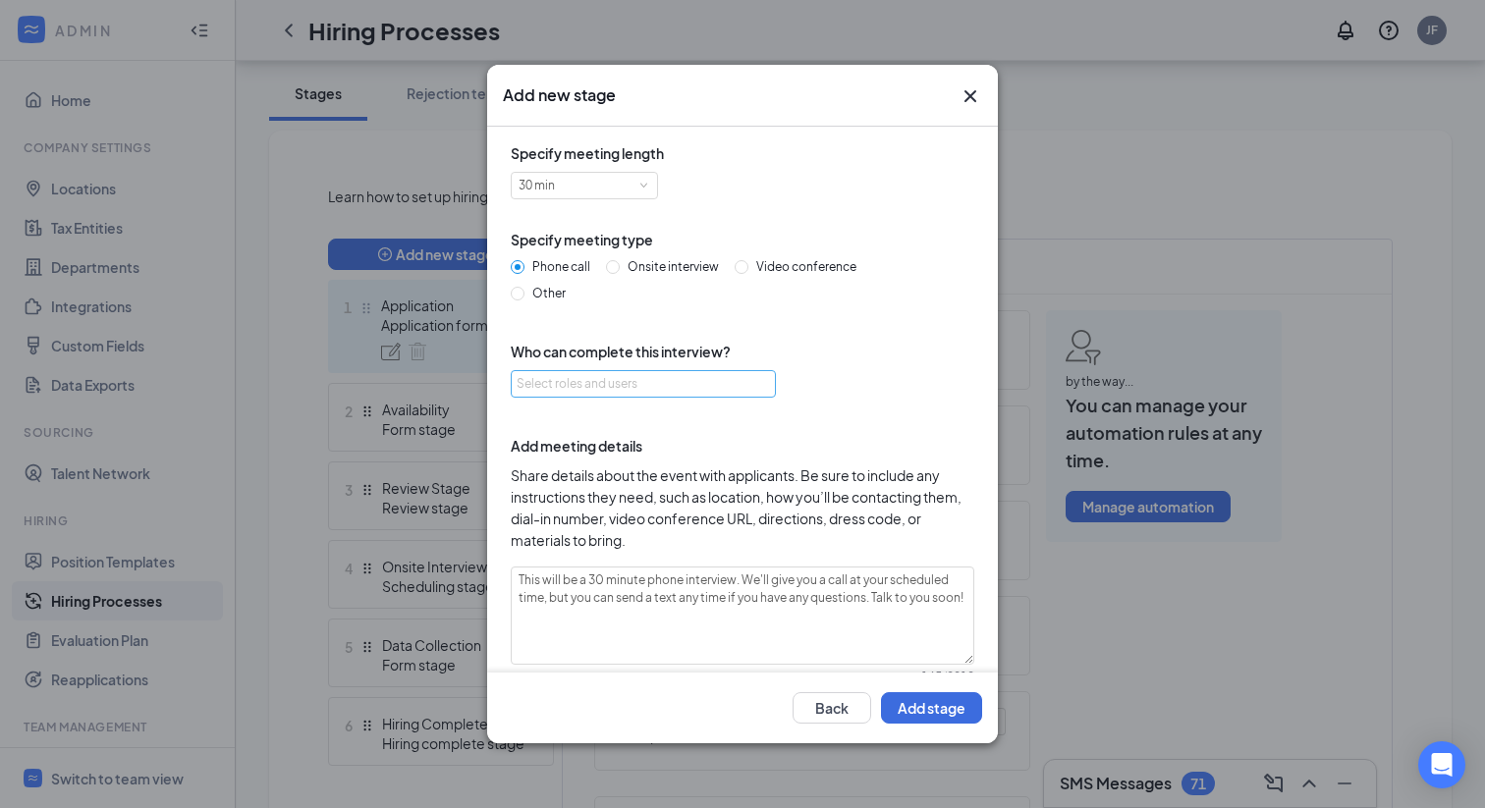
click at [562, 395] on div "Select roles and users" at bounding box center [642, 384] width 251 height 26
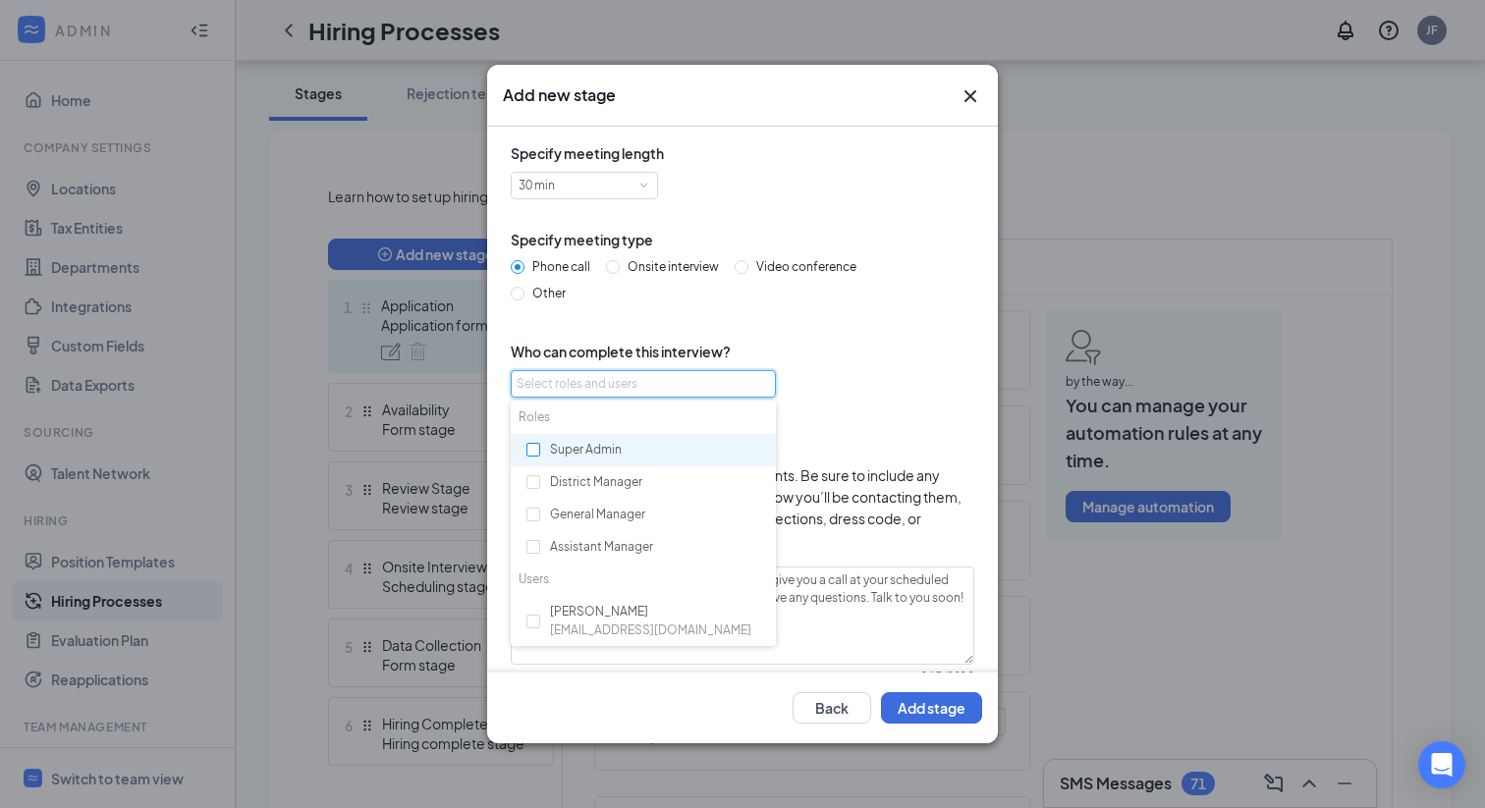
click at [537, 452] on input "checkbox" at bounding box center [533, 450] width 14 height 14
checkbox input "true"
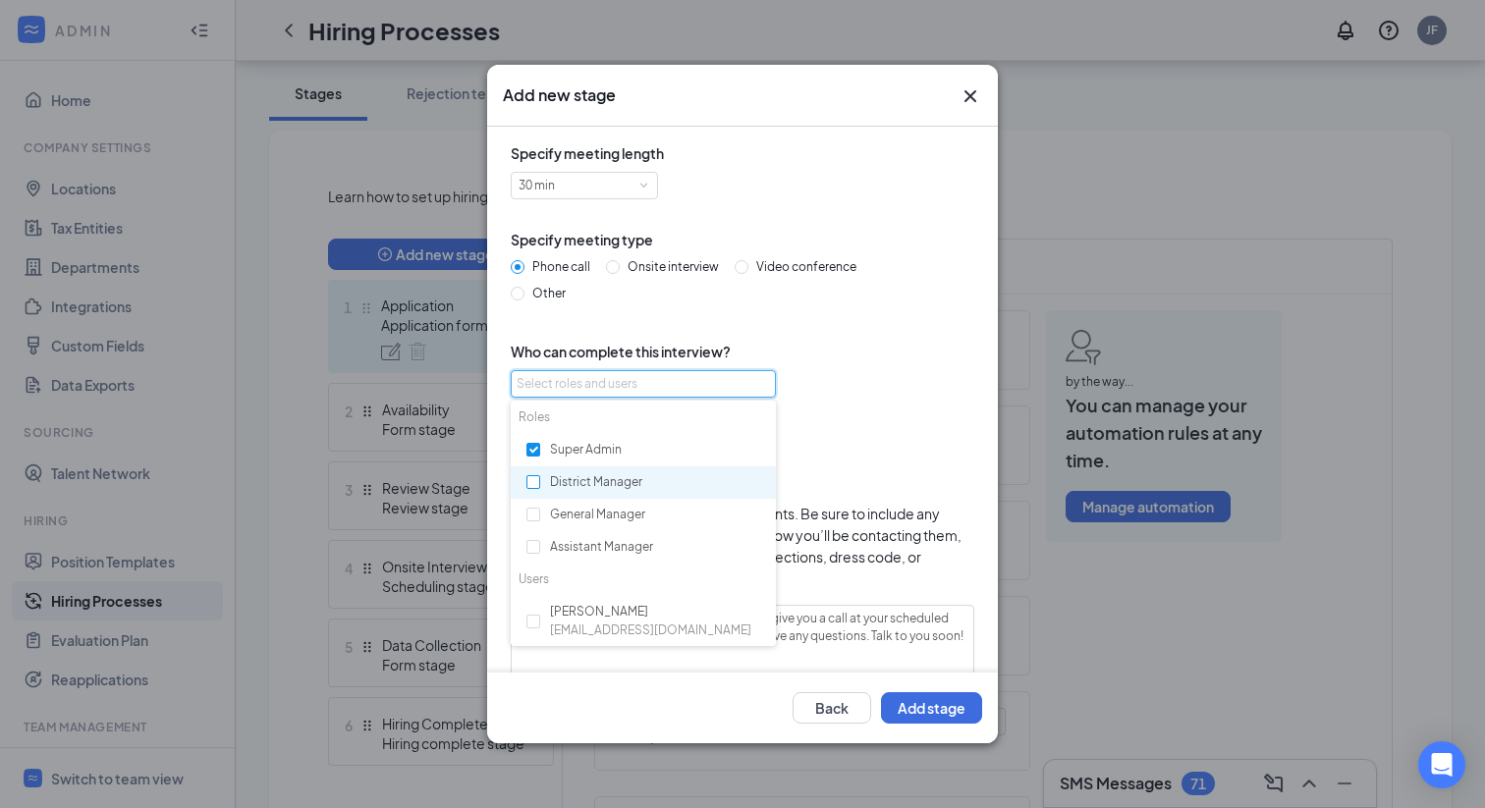
click at [537, 481] on input "checkbox" at bounding box center [533, 482] width 14 height 14
checkbox input "true"
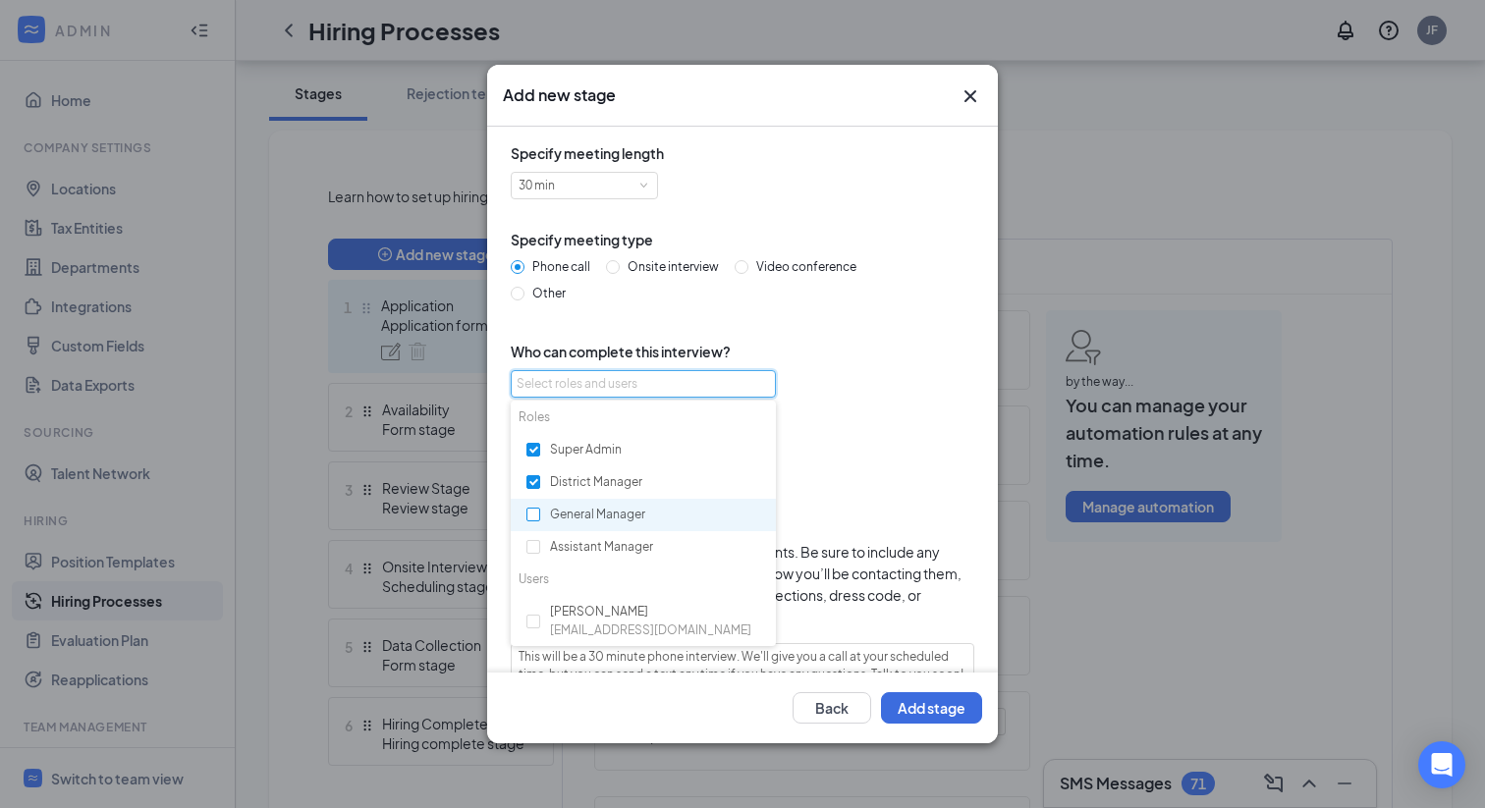
click at [537, 517] on input "checkbox" at bounding box center [533, 515] width 14 height 14
checkbox input "true"
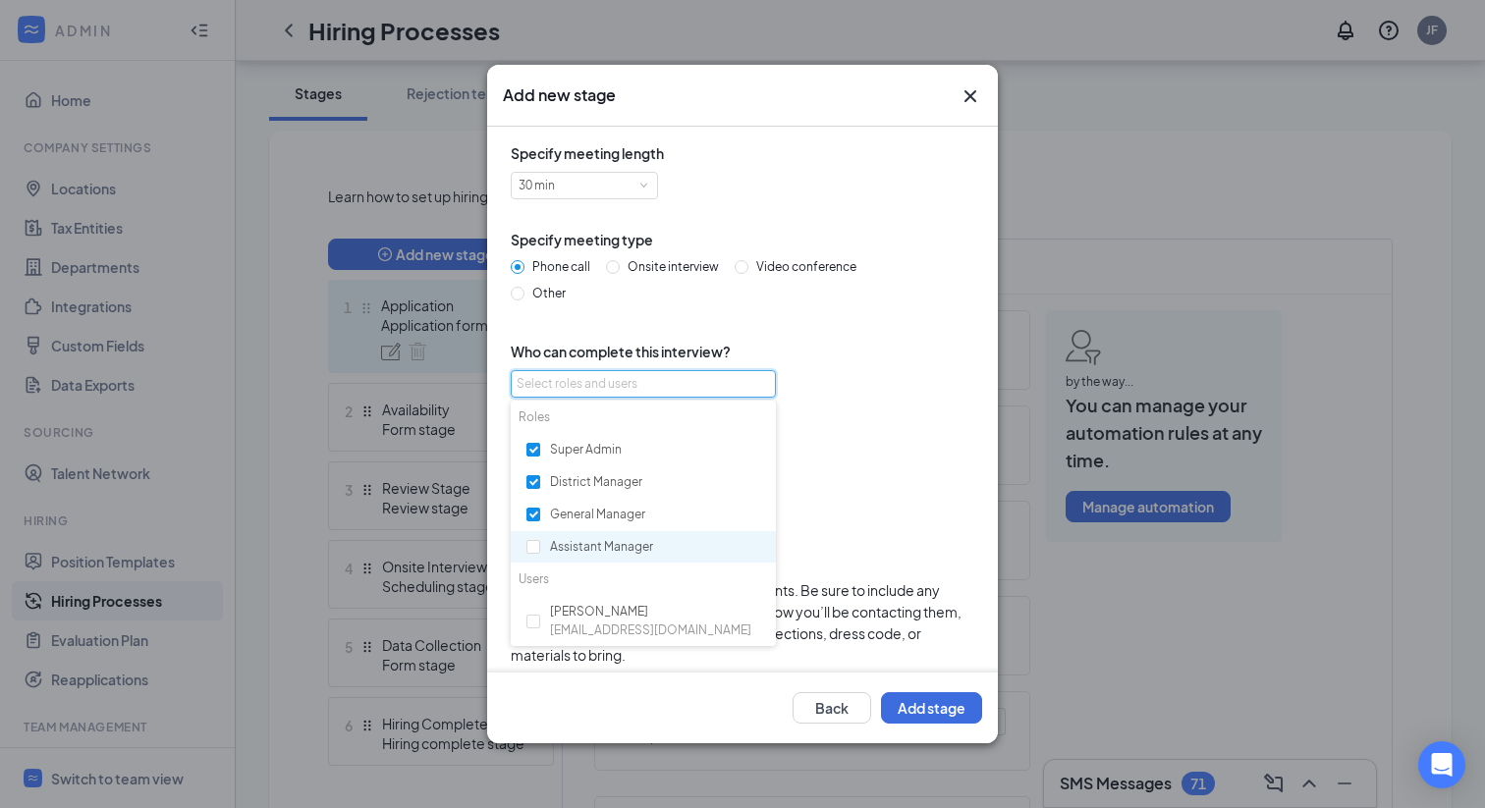
click at [540, 549] on div "Assistant Manager" at bounding box center [643, 547] width 265 height 33
checkbox input "true"
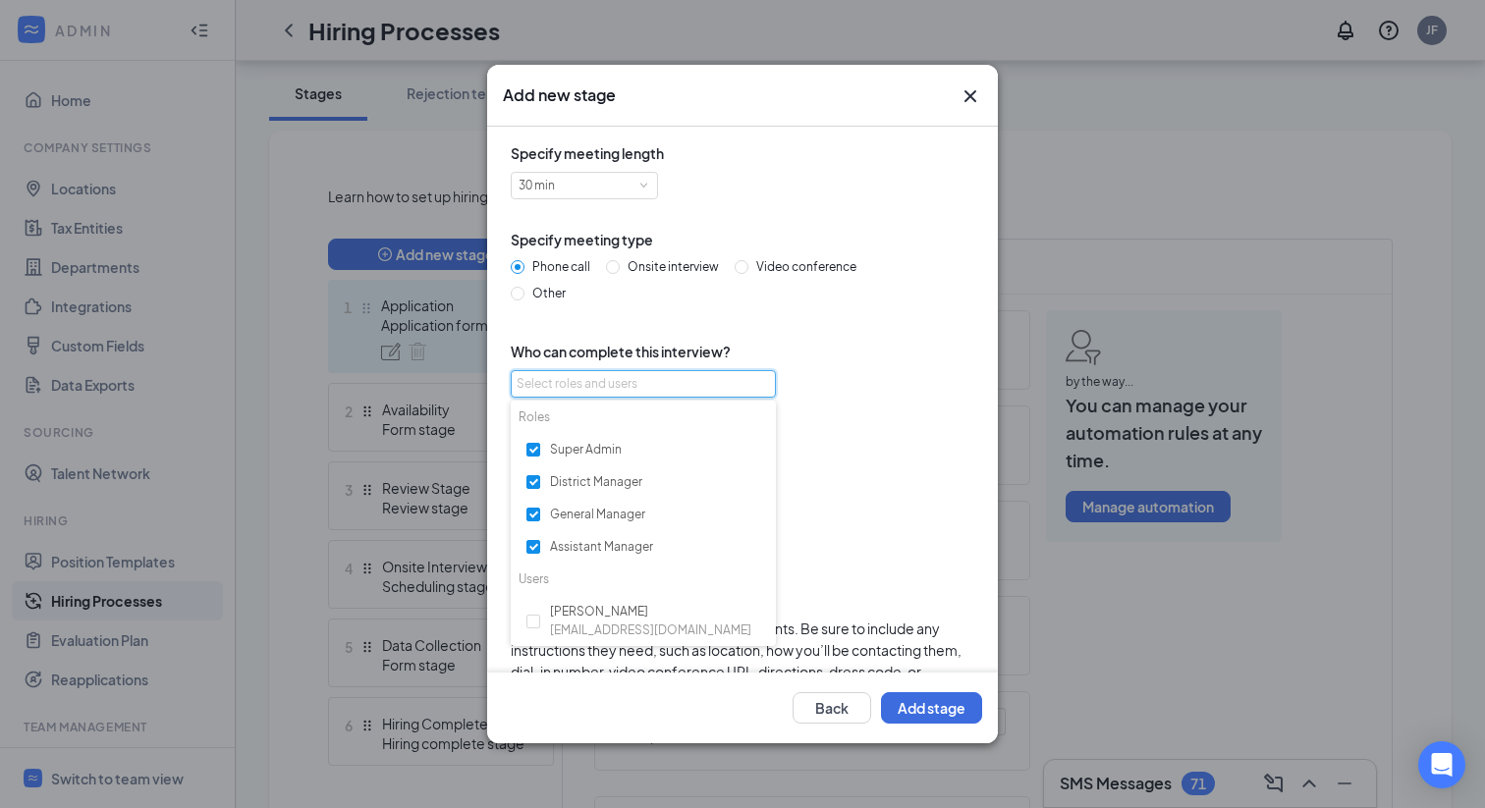
click at [628, 318] on div "Specify meeting length 30 min Specify meeting type Phone call Onsite interview …" at bounding box center [742, 501] width 479 height 718
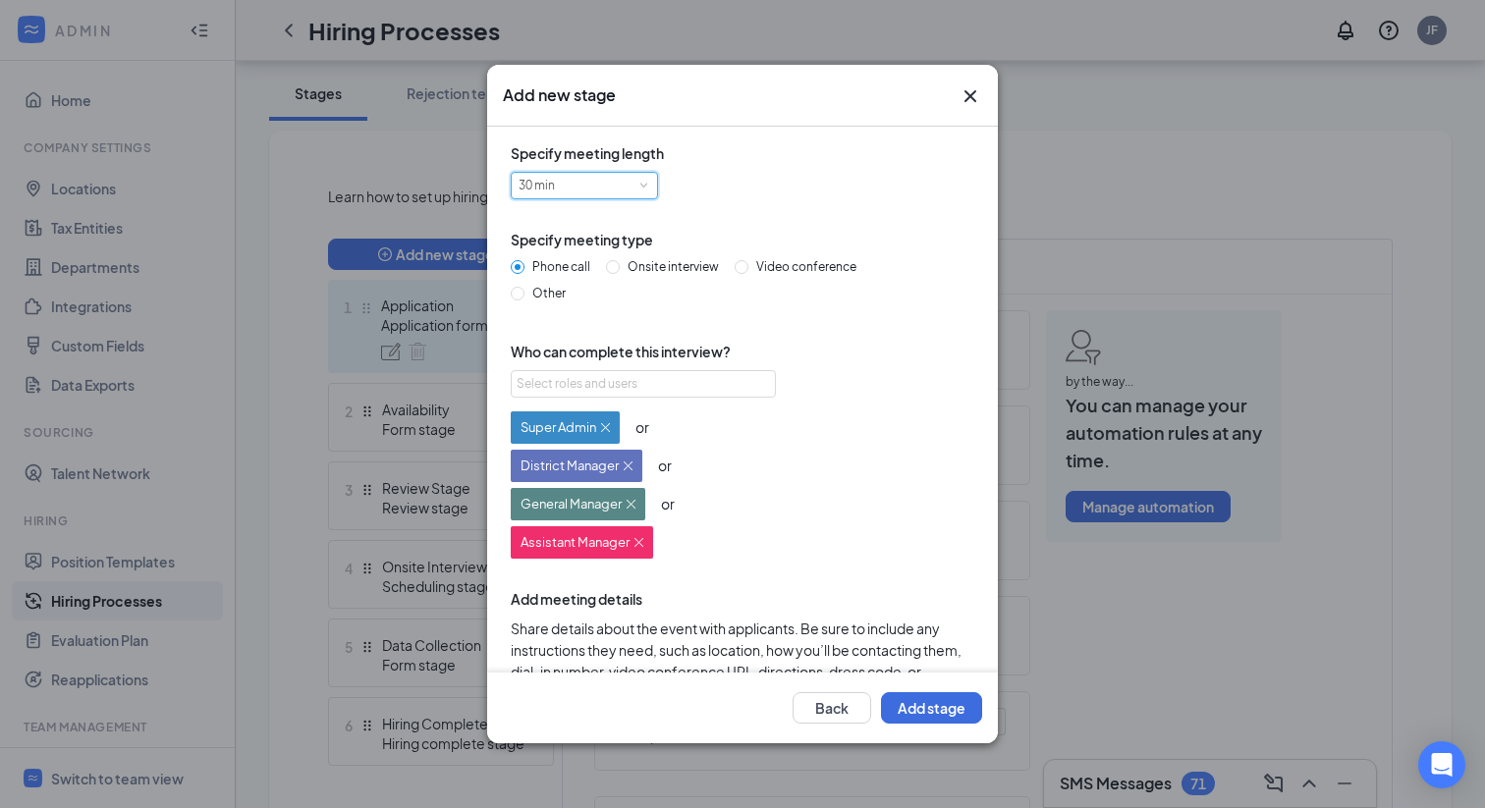
click at [547, 188] on div "30 min" at bounding box center [544, 186] width 50 height 26
click at [548, 206] on li "15 min" at bounding box center [584, 218] width 147 height 32
type textarea "This will be a 15 minute phone interview. We'll give you a call at your schedul…"
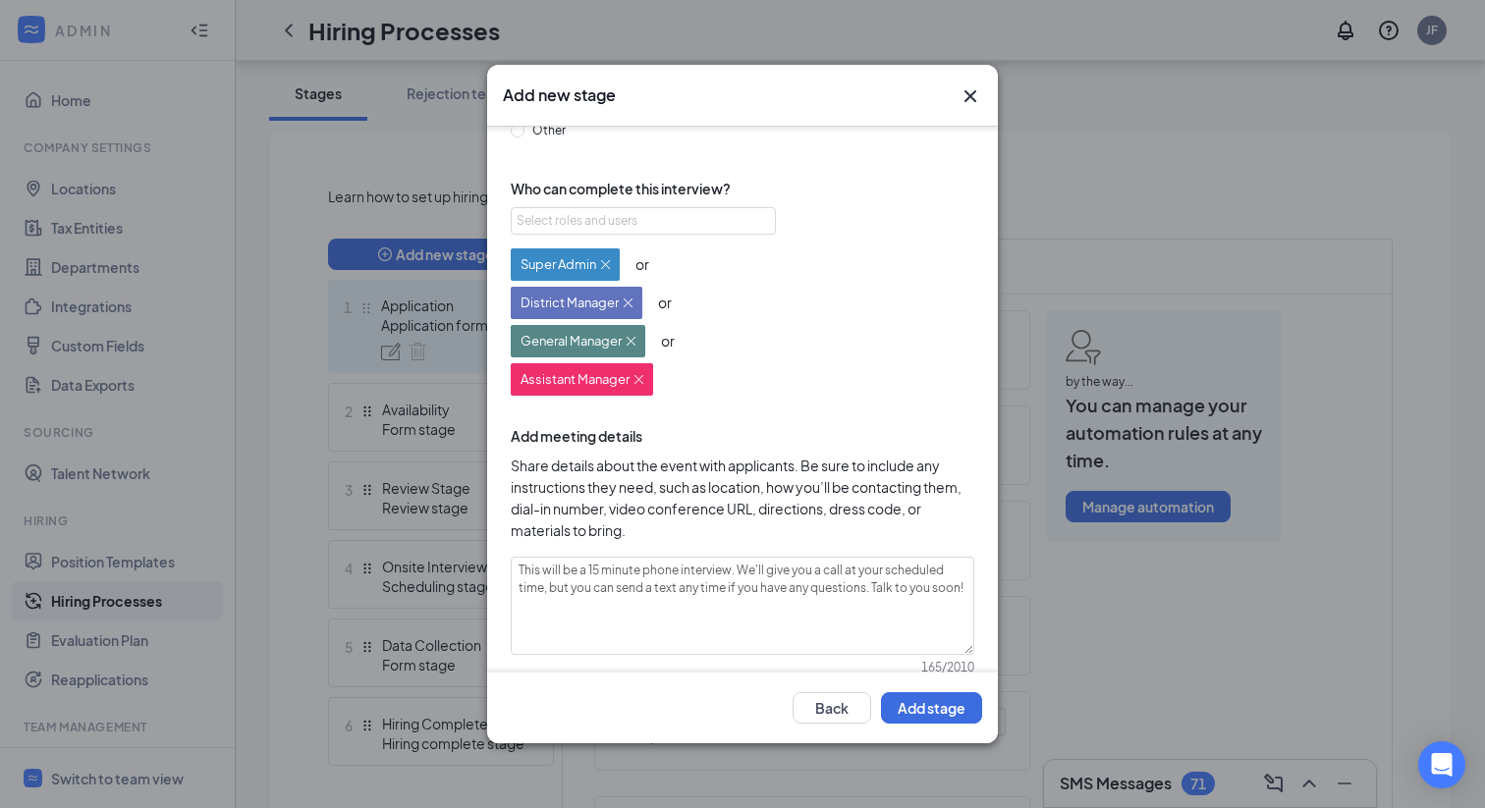
scroll to position [202, 0]
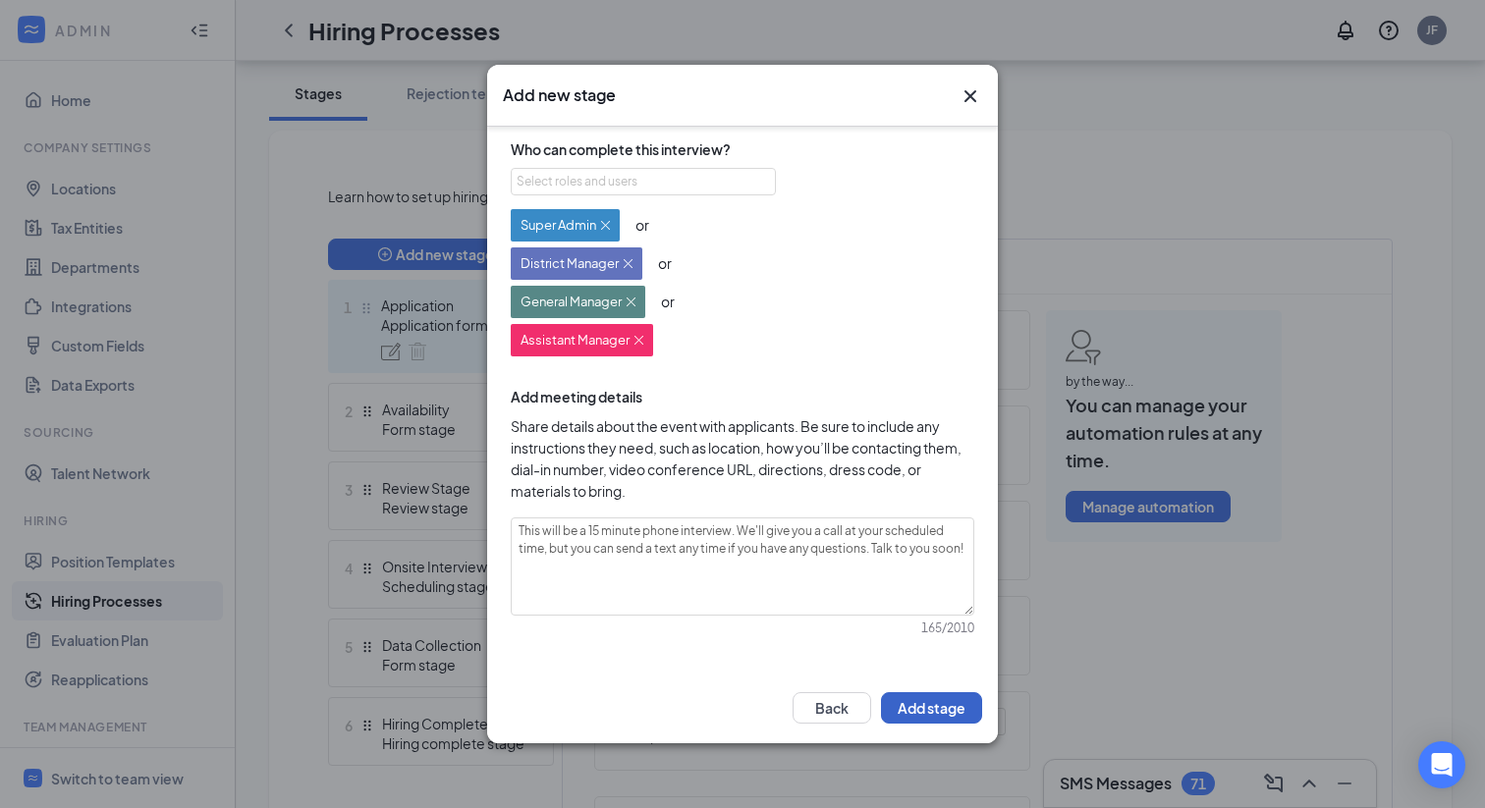
click at [922, 715] on button "Add stage" at bounding box center [931, 707] width 101 height 31
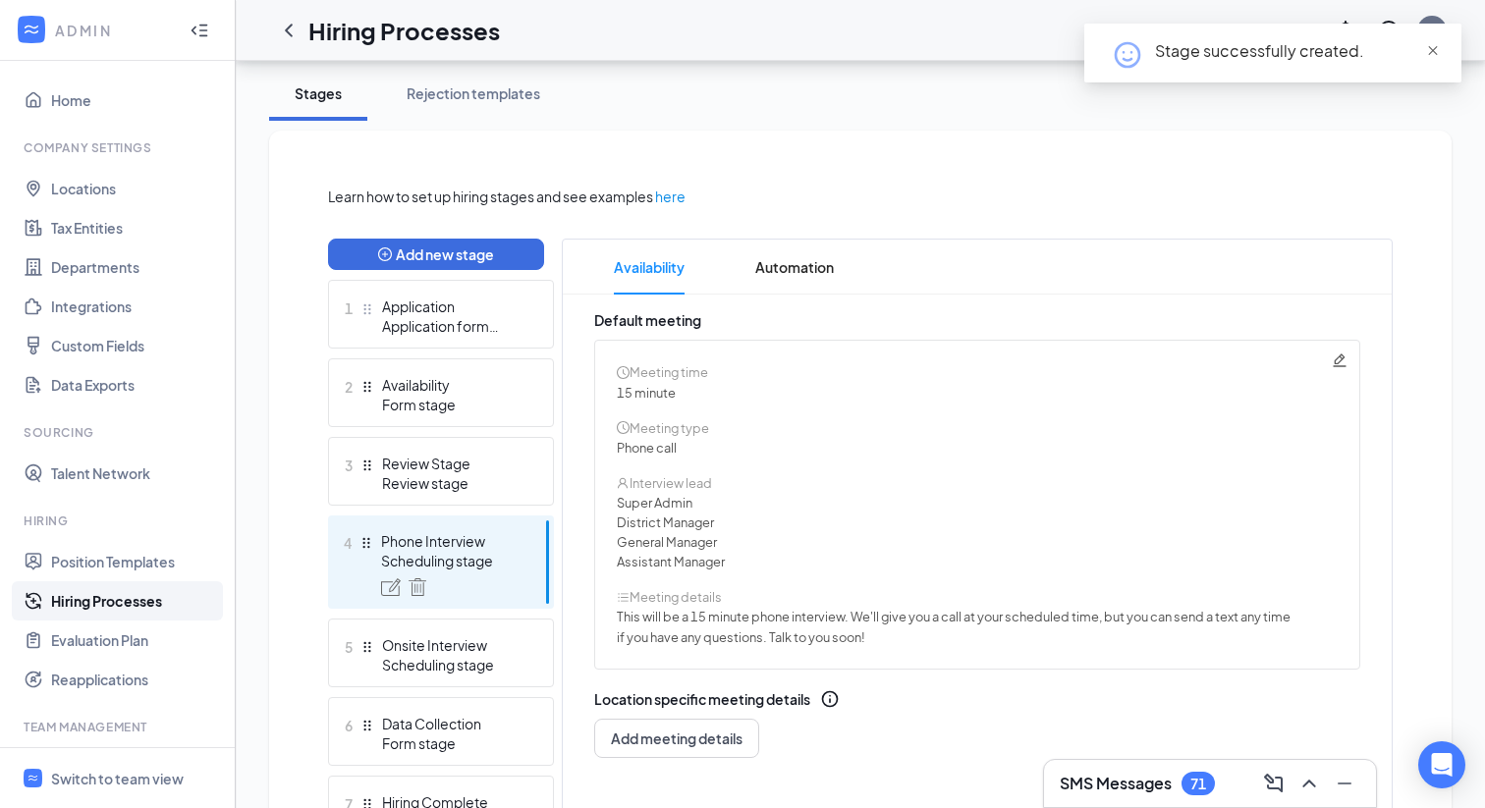
click at [1435, 54] on span "close" at bounding box center [1433, 51] width 14 height 14
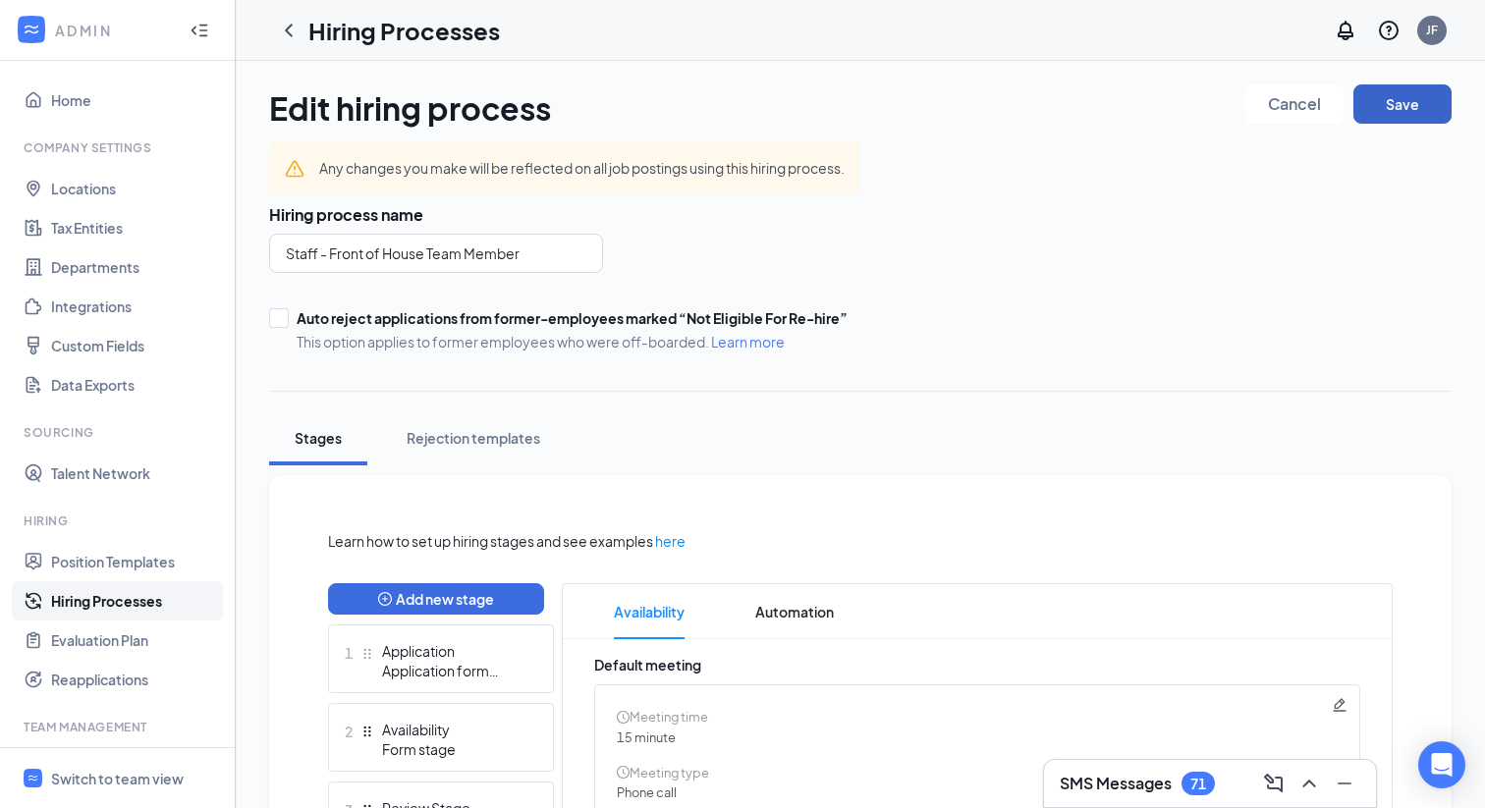
click at [1408, 105] on button "Save" at bounding box center [1402, 103] width 98 height 39
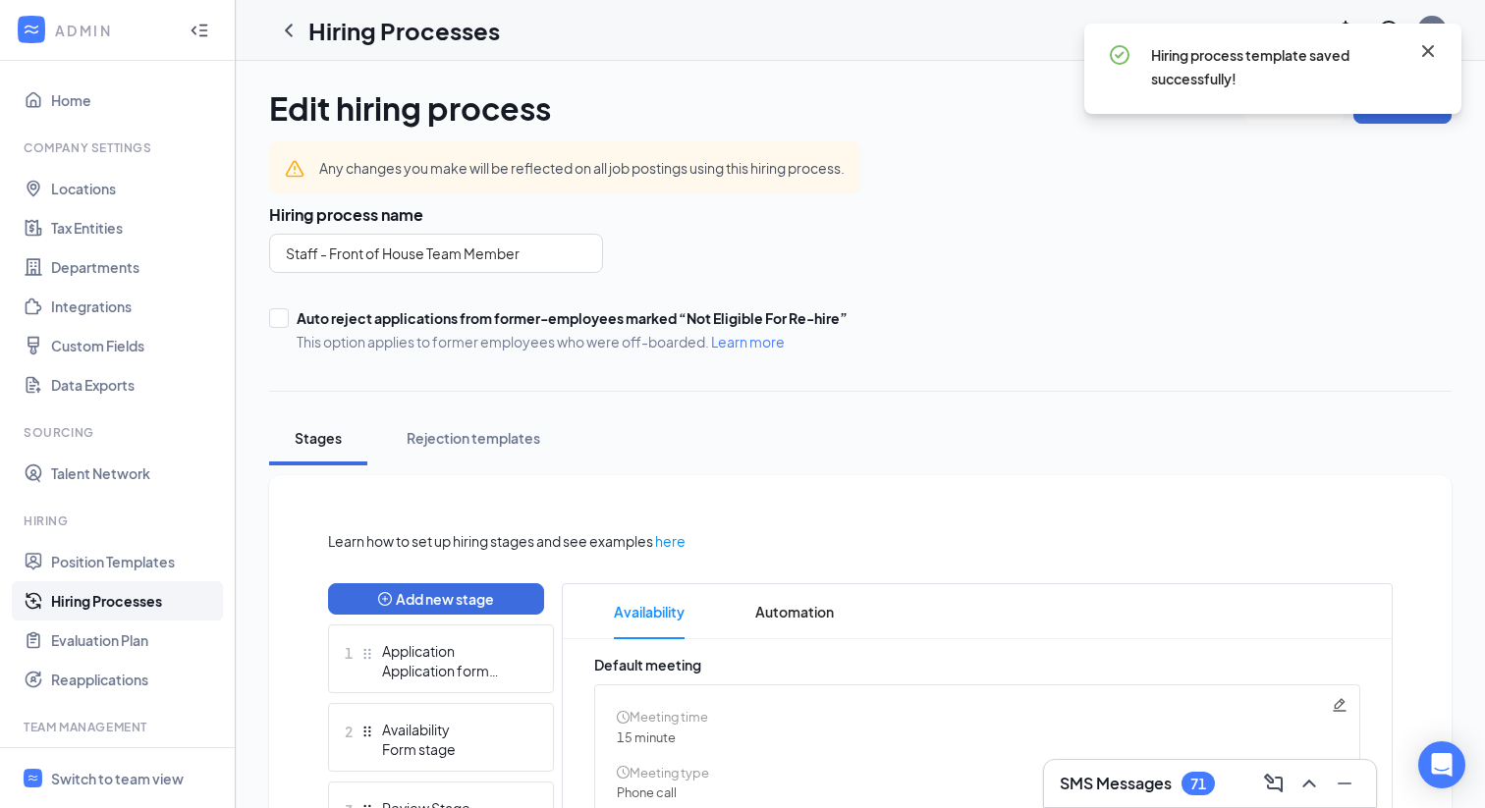
click at [1434, 46] on icon "Cross" at bounding box center [1428, 51] width 24 height 24
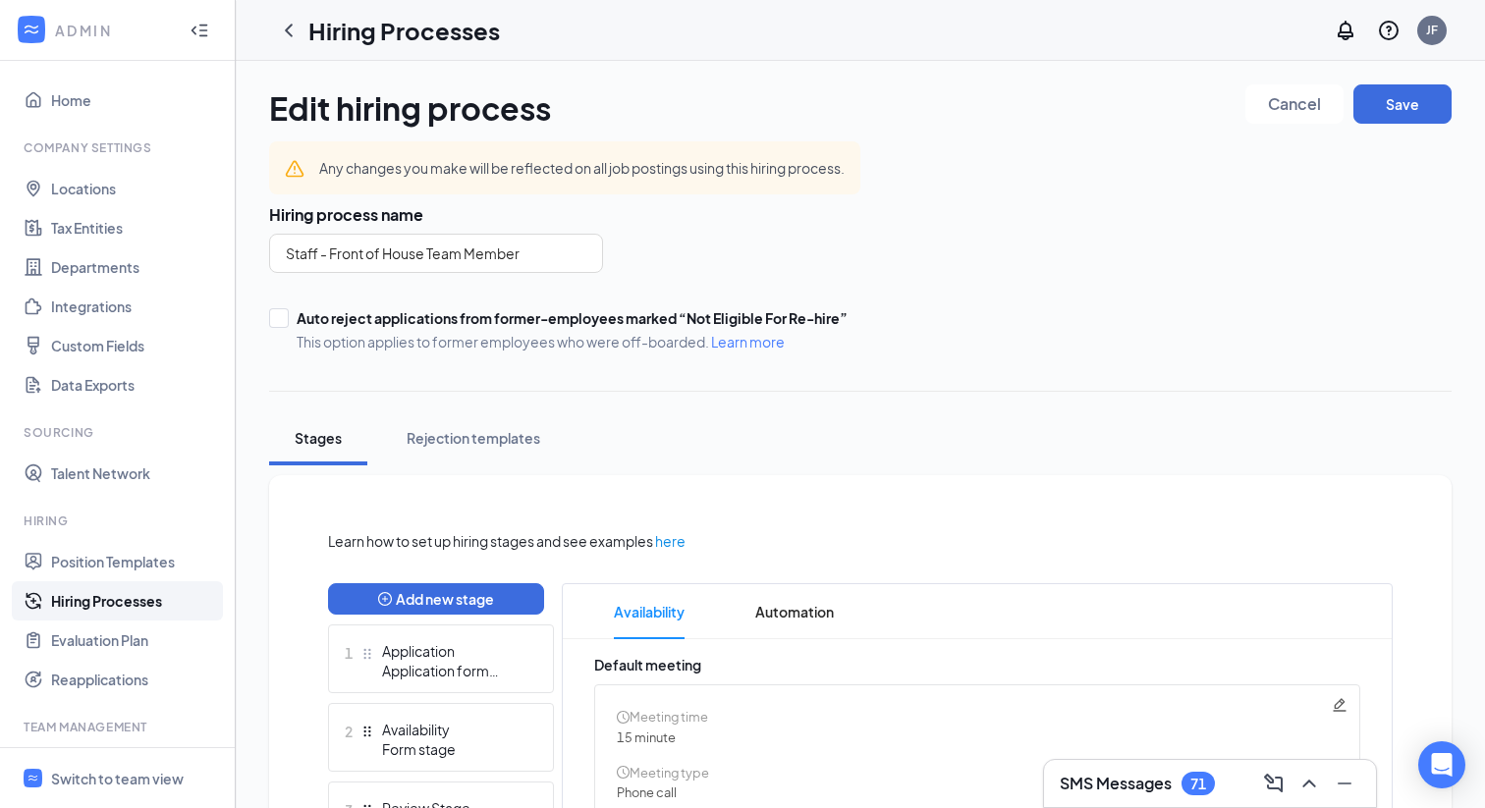
click at [1101, 212] on h3 "Hiring process name" at bounding box center [860, 215] width 1182 height 22
click at [1402, 104] on button "Save" at bounding box center [1402, 103] width 98 height 39
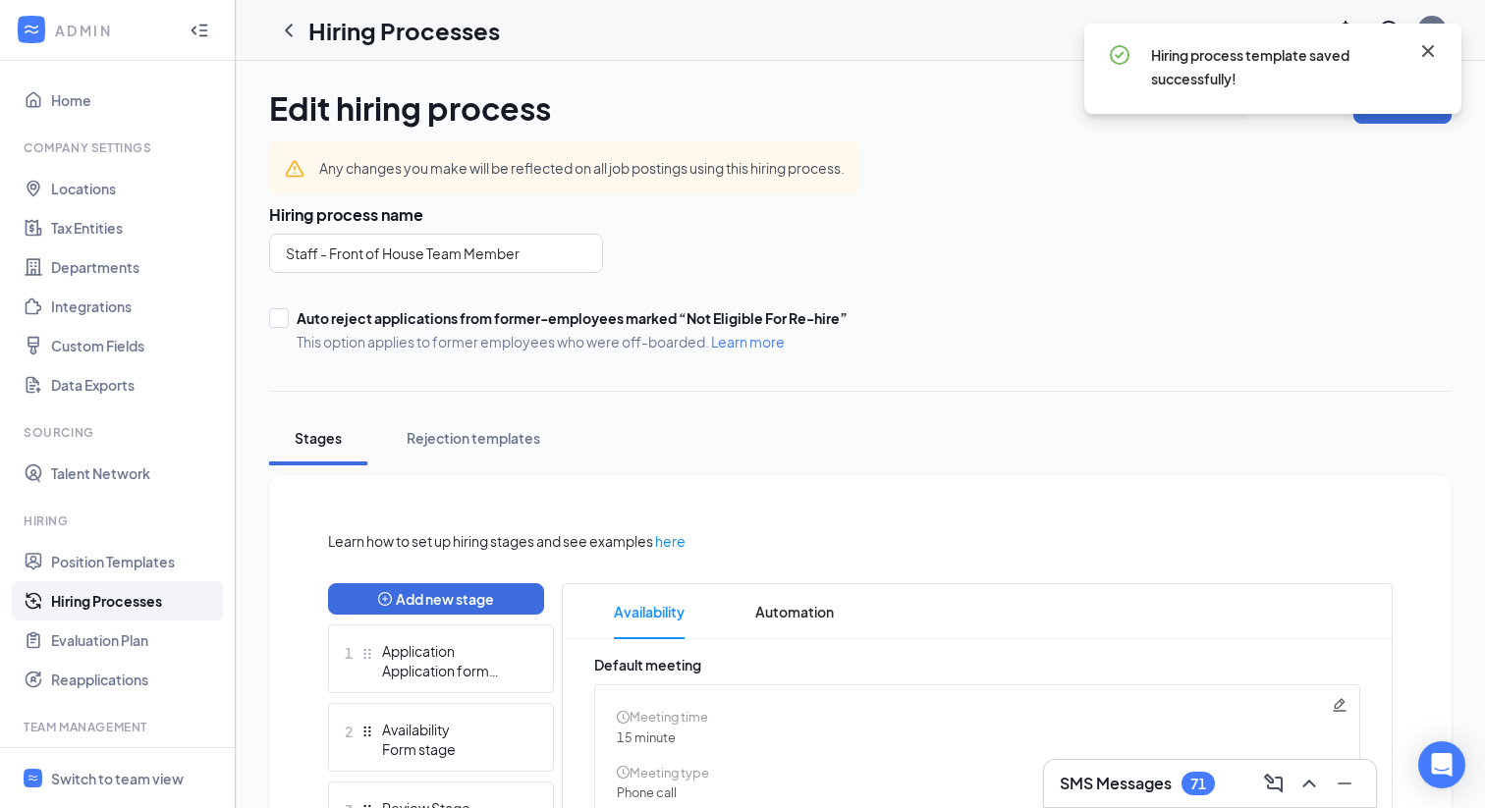
click at [1428, 52] on icon "Cross" at bounding box center [1428, 51] width 12 height 12
